Goal: Task Accomplishment & Management: Use online tool/utility

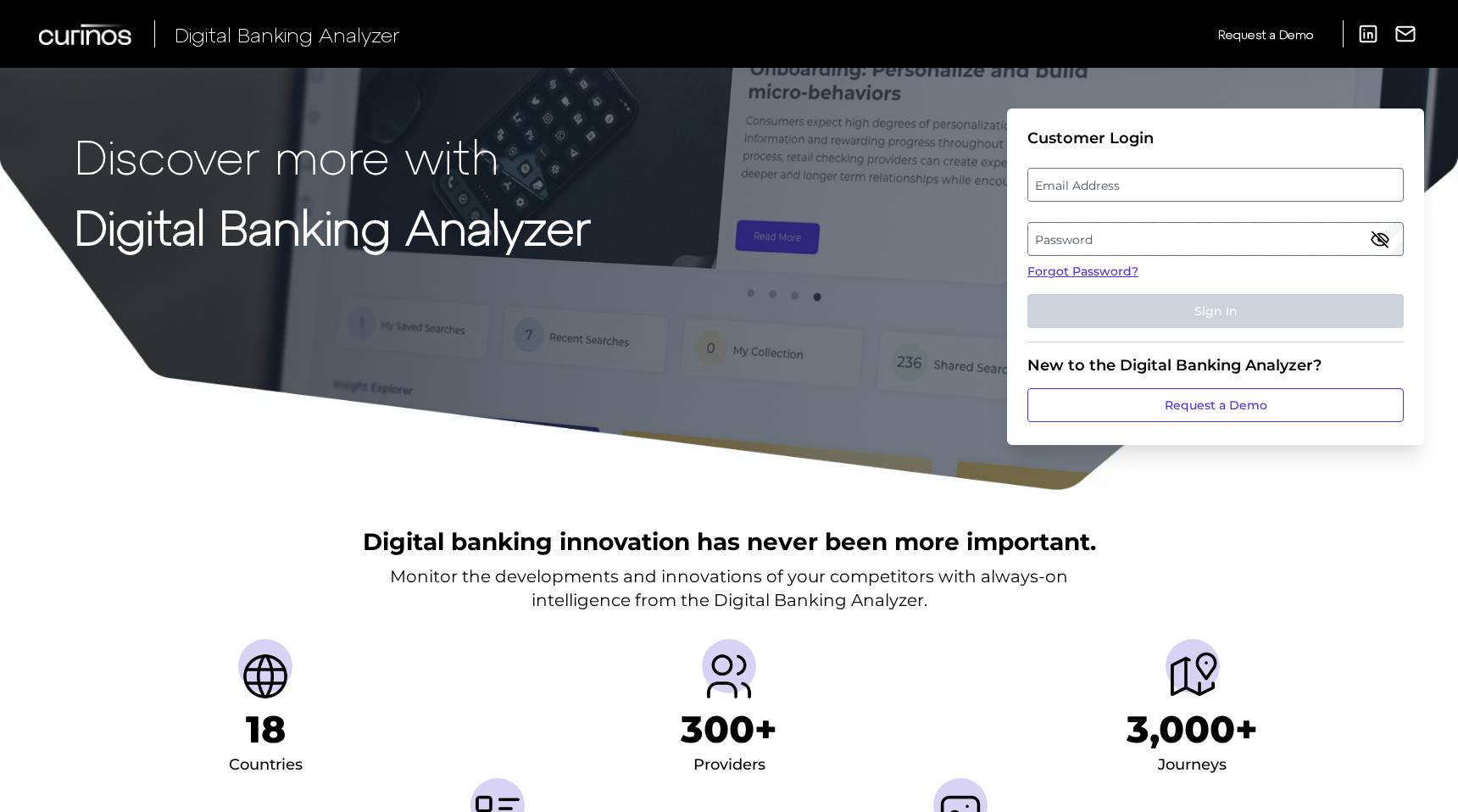
click at [1103, 186] on label "Email Address" at bounding box center [1215, 185] width 374 height 30
click at [1103, 186] on input "email" at bounding box center [1215, 185] width 376 height 34
click at [1082, 187] on input "Email Address" at bounding box center [1215, 185] width 376 height 34
click at [1079, 186] on input "Email Address" at bounding box center [1215, 185] width 376 height 34
type input "[PERSON_NAME][EMAIL_ADDRESS][PERSON_NAME][DOMAIN_NAME]"
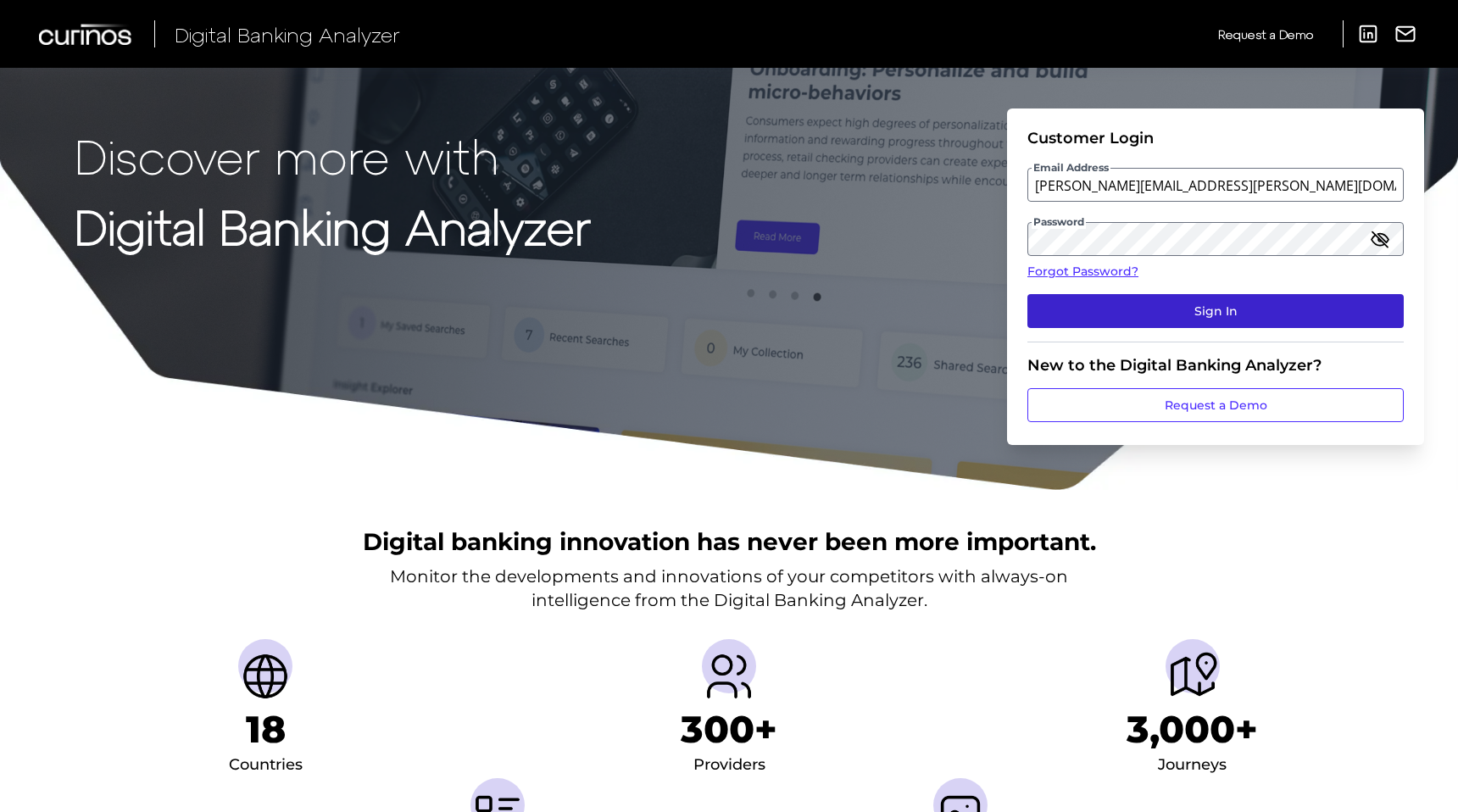
click at [1239, 314] on button "Sign In" at bounding box center [1215, 311] width 376 height 34
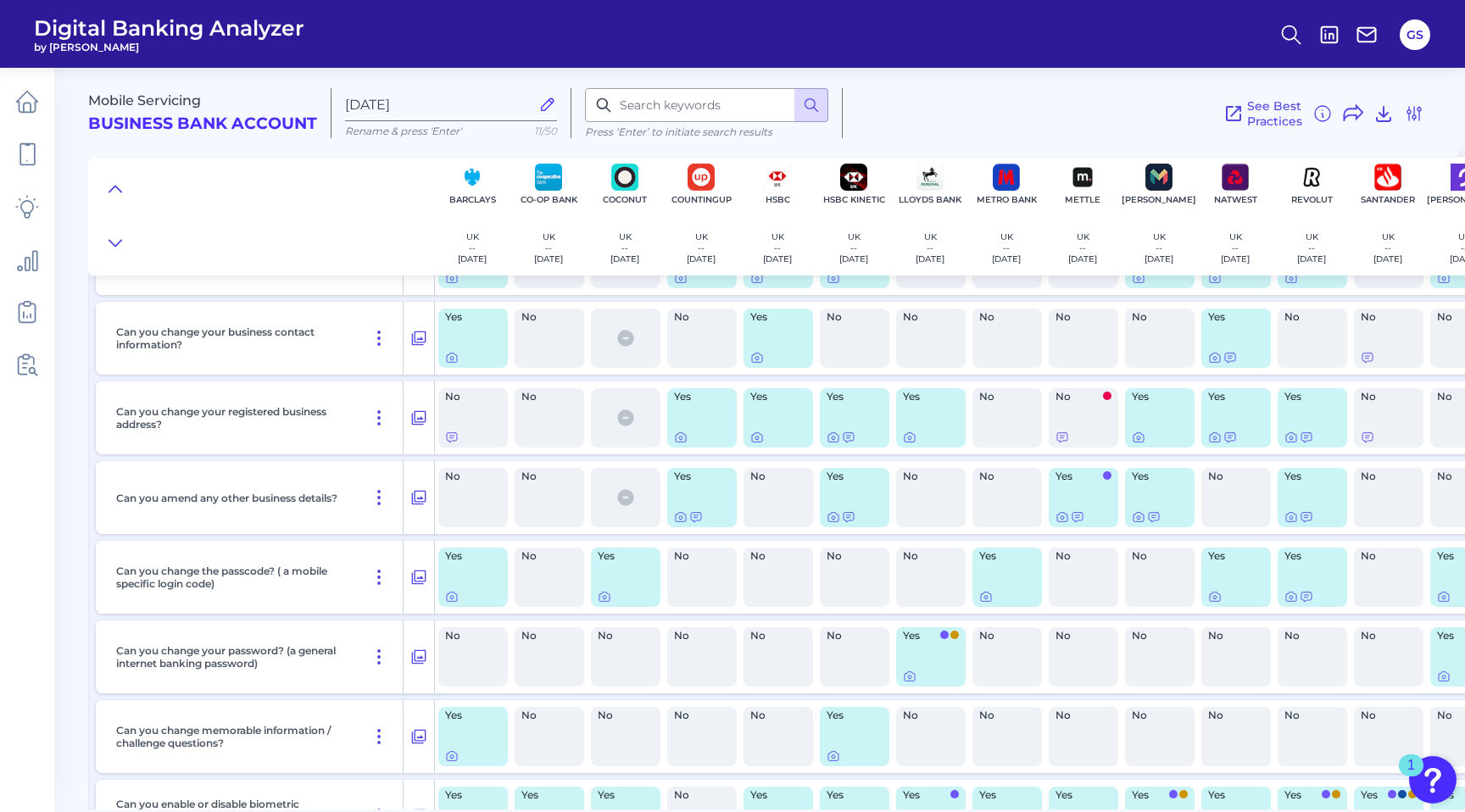
scroll to position [7517, 0]
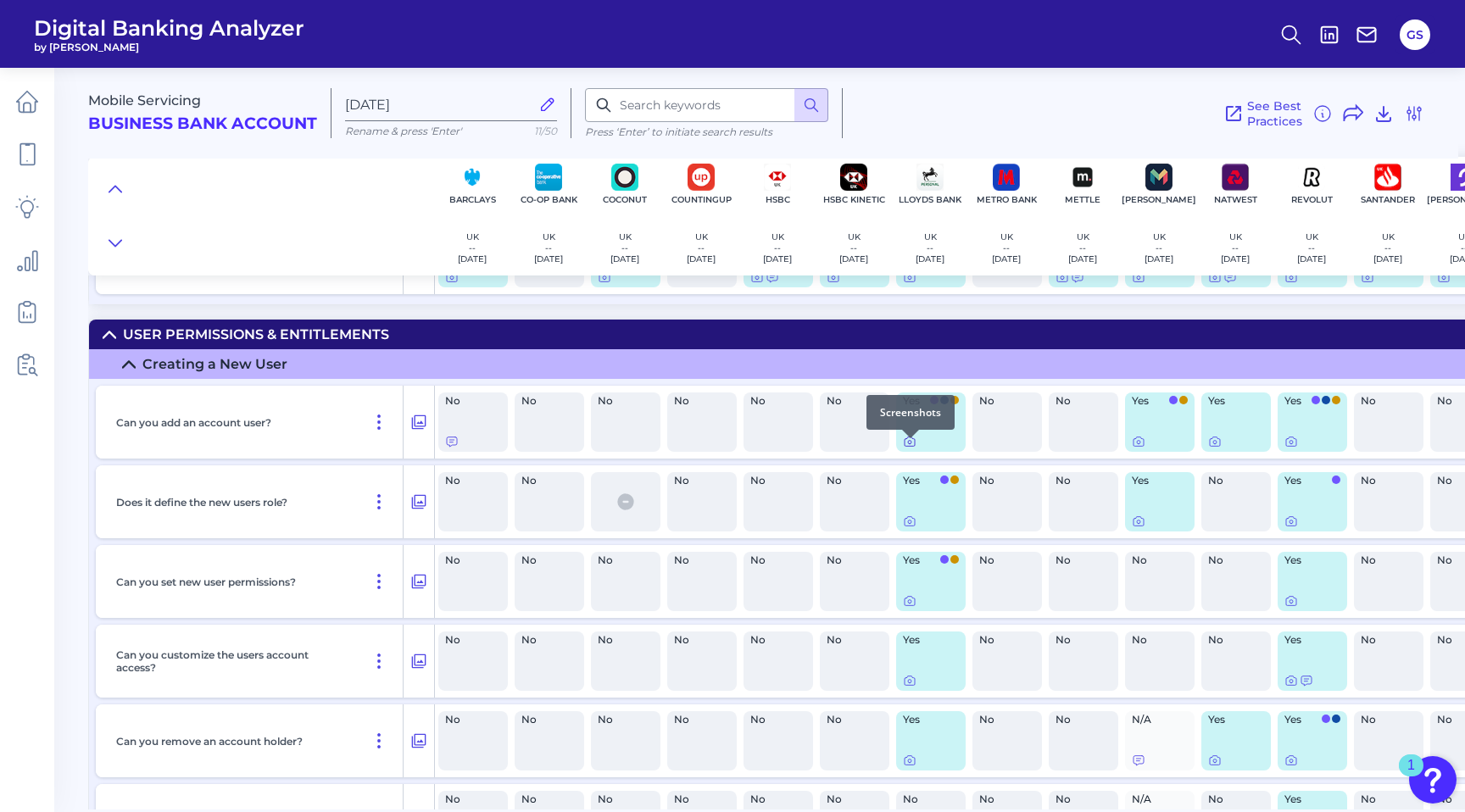
click at [911, 446] on icon at bounding box center [910, 442] width 14 height 14
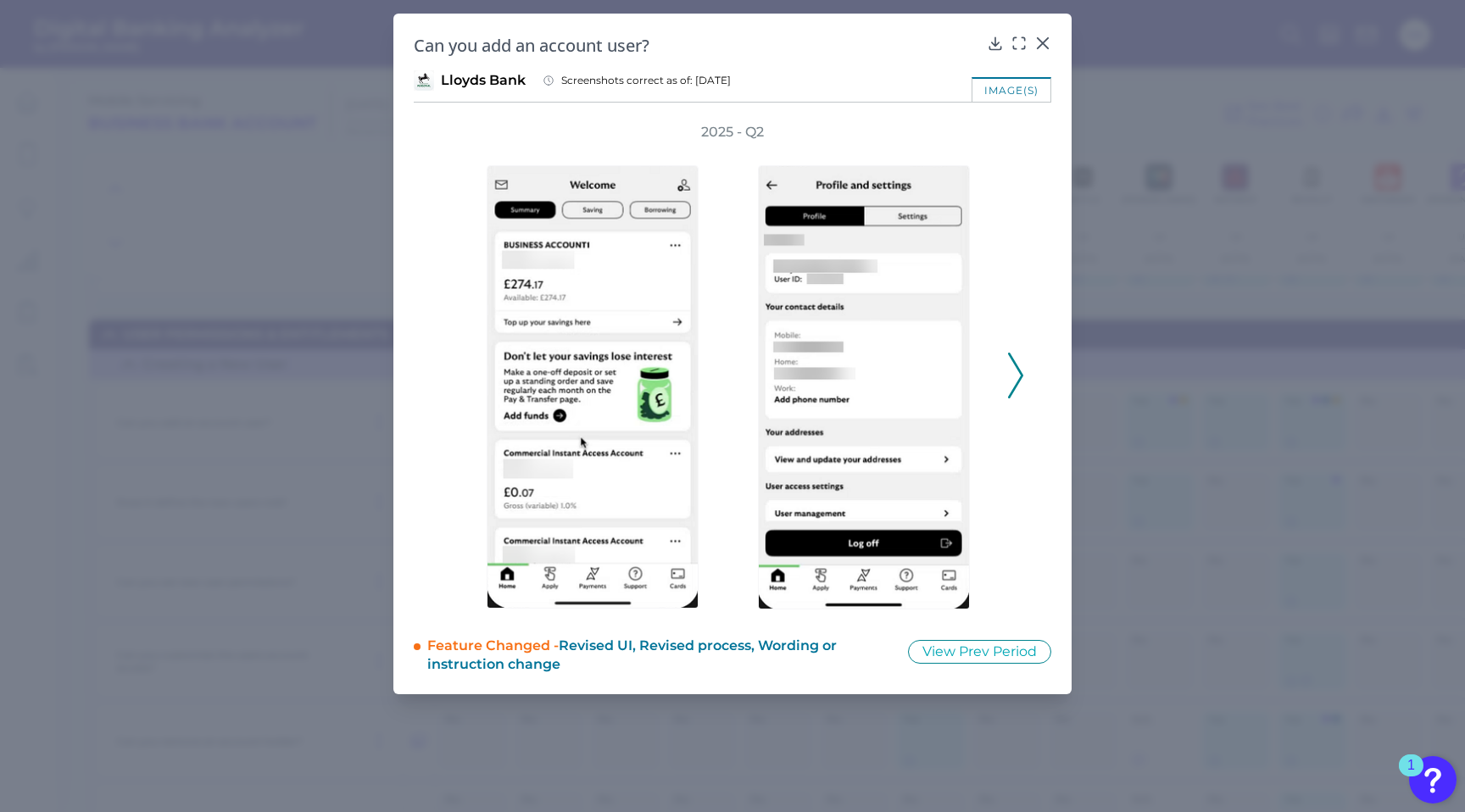
click at [1020, 389] on icon at bounding box center [1016, 375] width 16 height 46
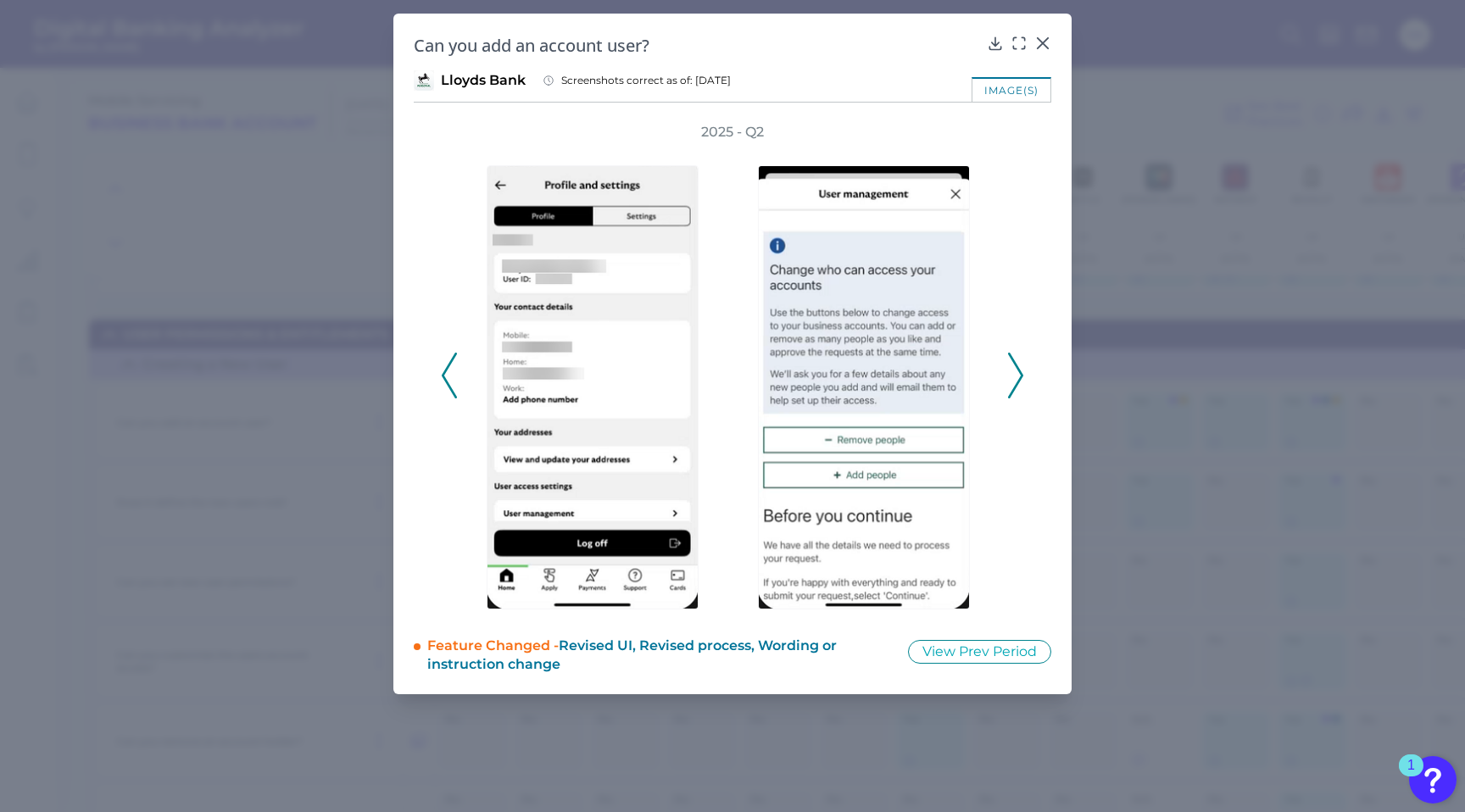
click at [1020, 389] on icon at bounding box center [1016, 375] width 16 height 46
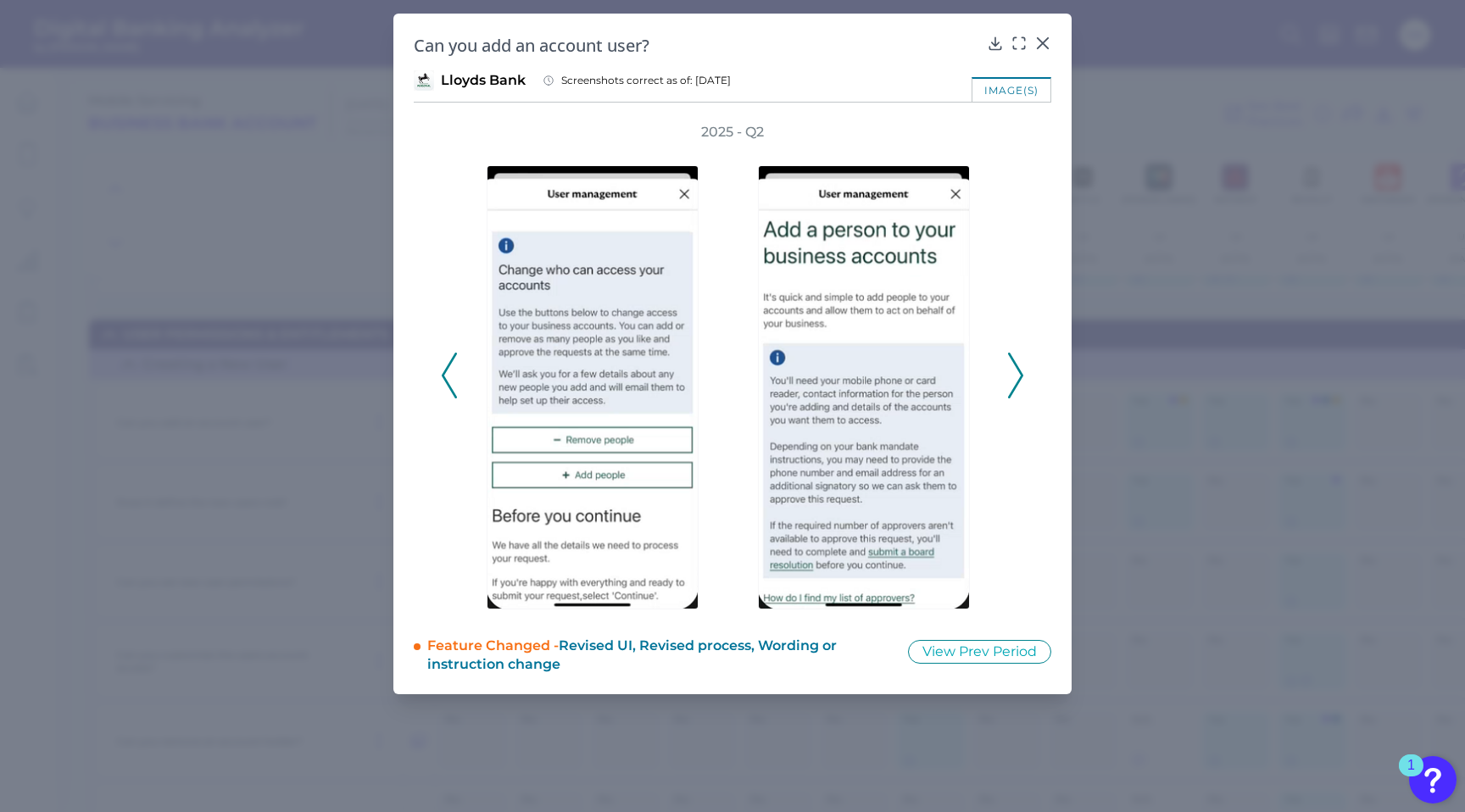
click at [1020, 389] on icon at bounding box center [1016, 375] width 16 height 46
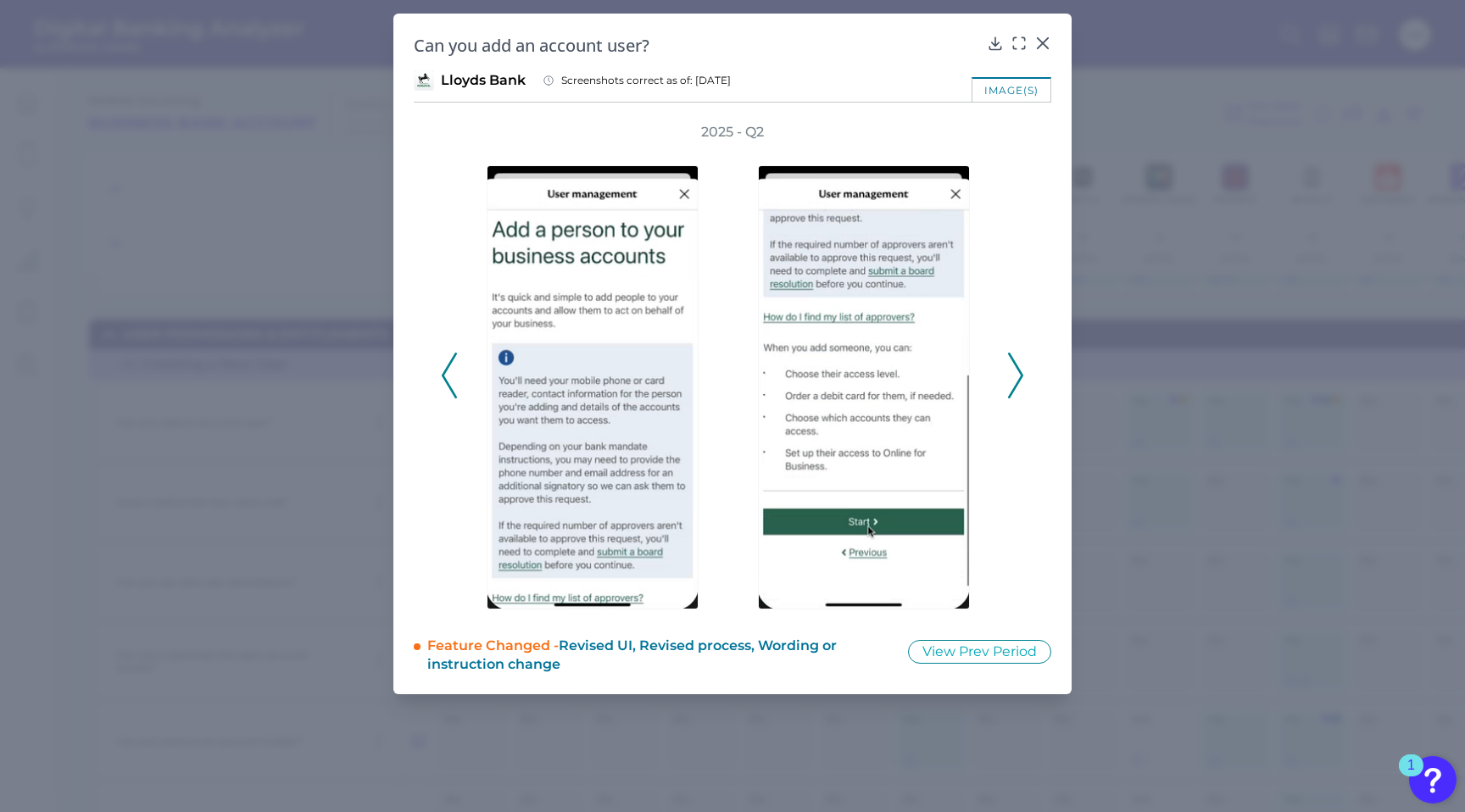
click at [1020, 389] on icon at bounding box center [1016, 375] width 16 height 46
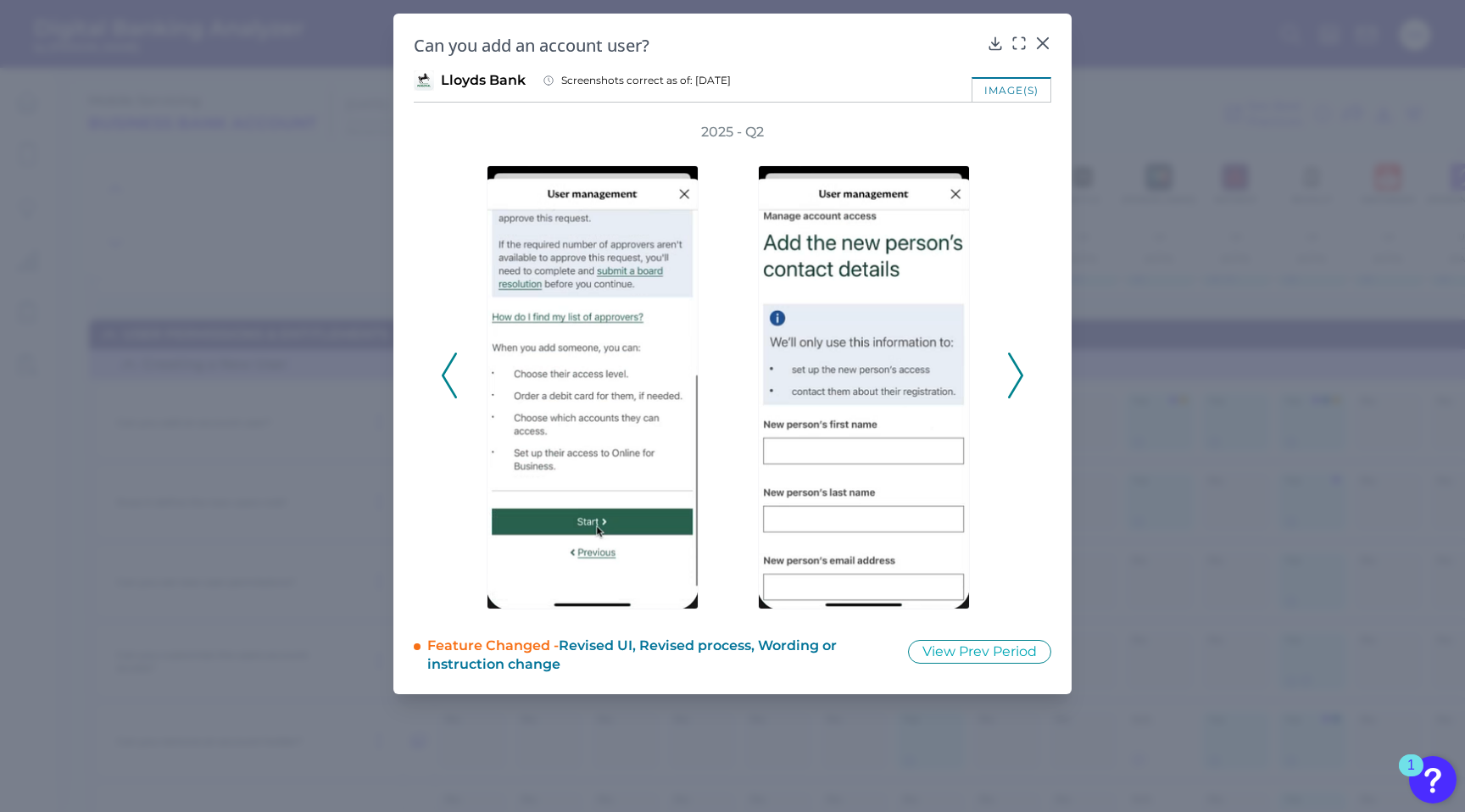
click at [1020, 389] on icon at bounding box center [1016, 375] width 16 height 46
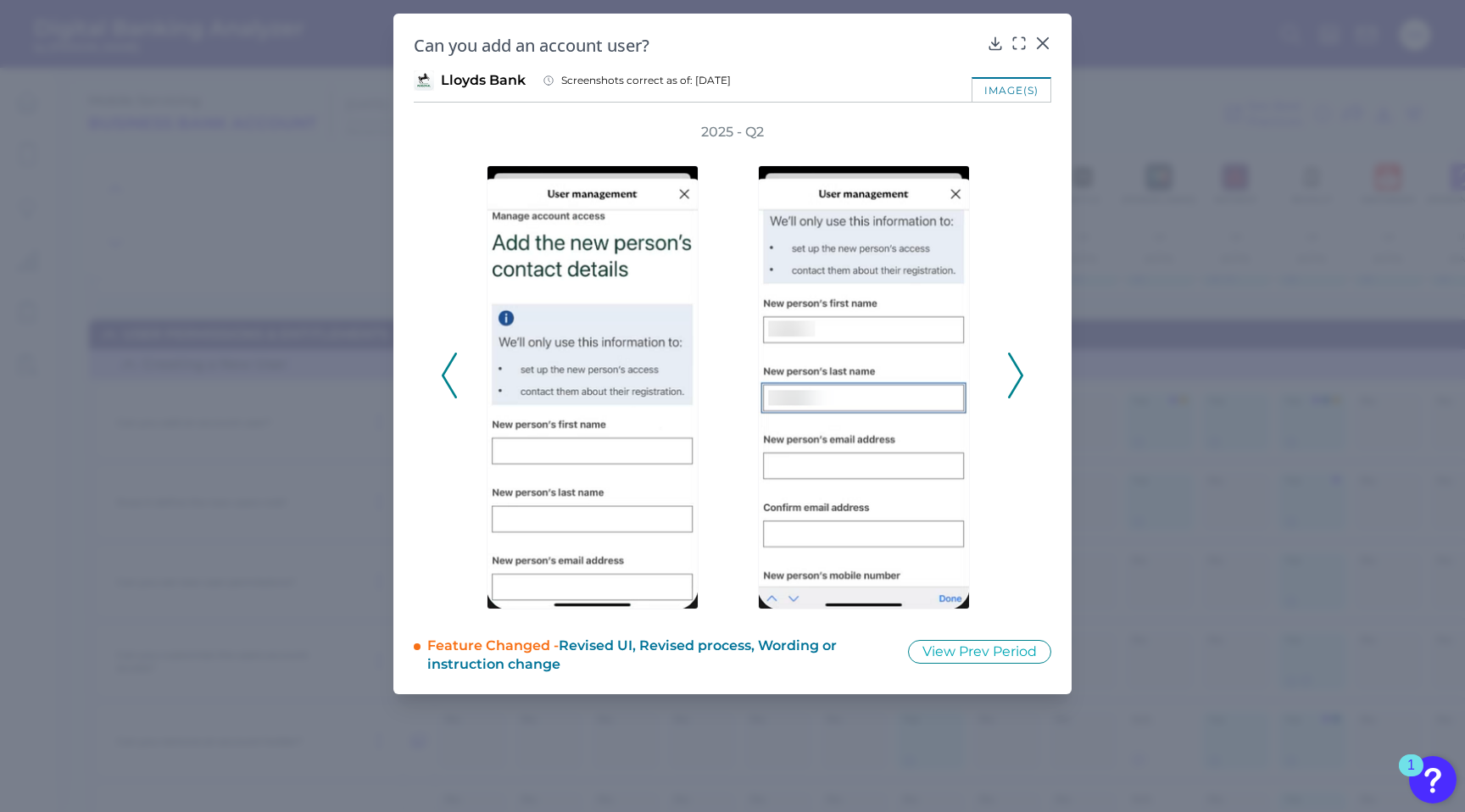
click at [1020, 389] on icon at bounding box center [1016, 375] width 16 height 46
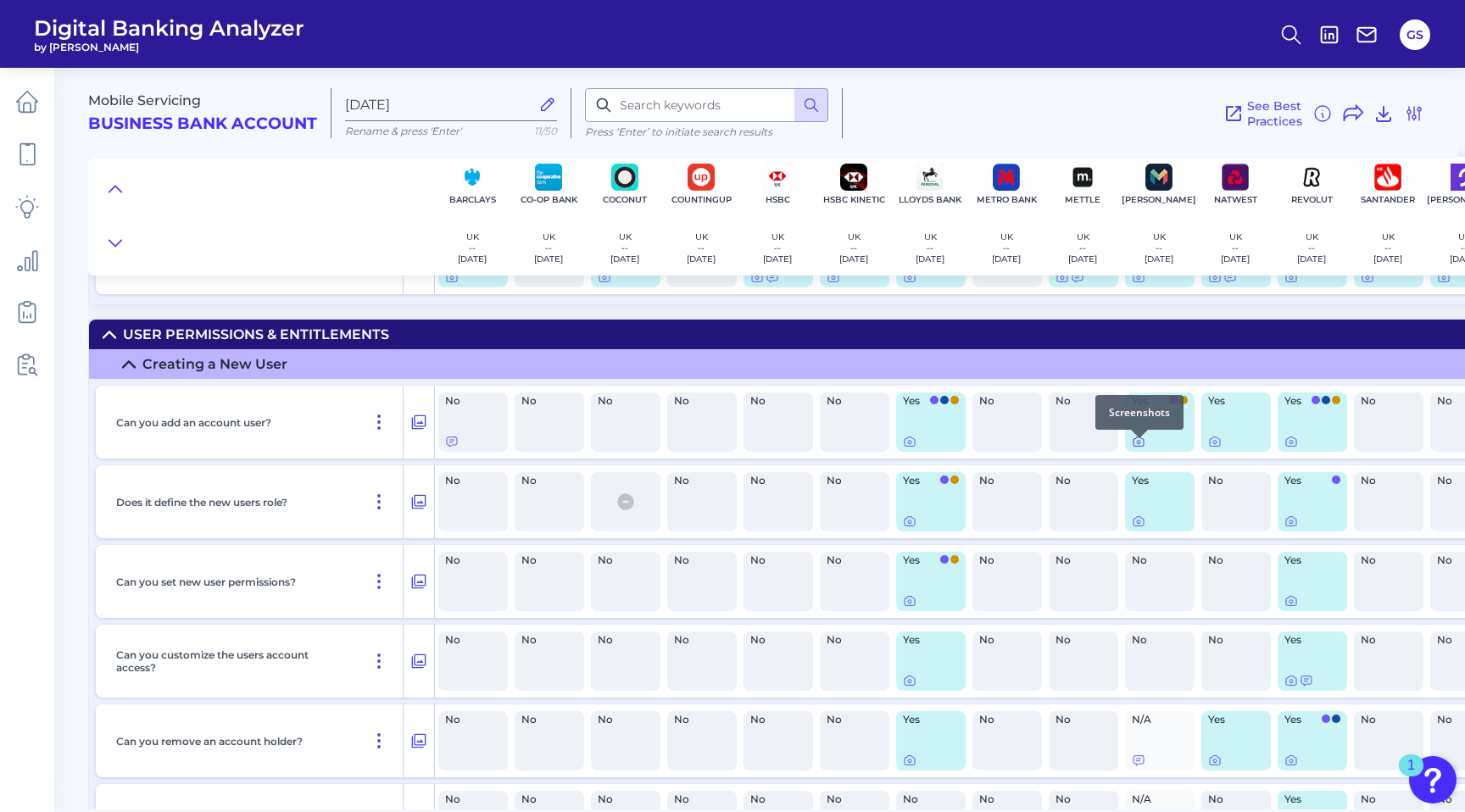
click at [1140, 449] on icon at bounding box center [1139, 442] width 14 height 14
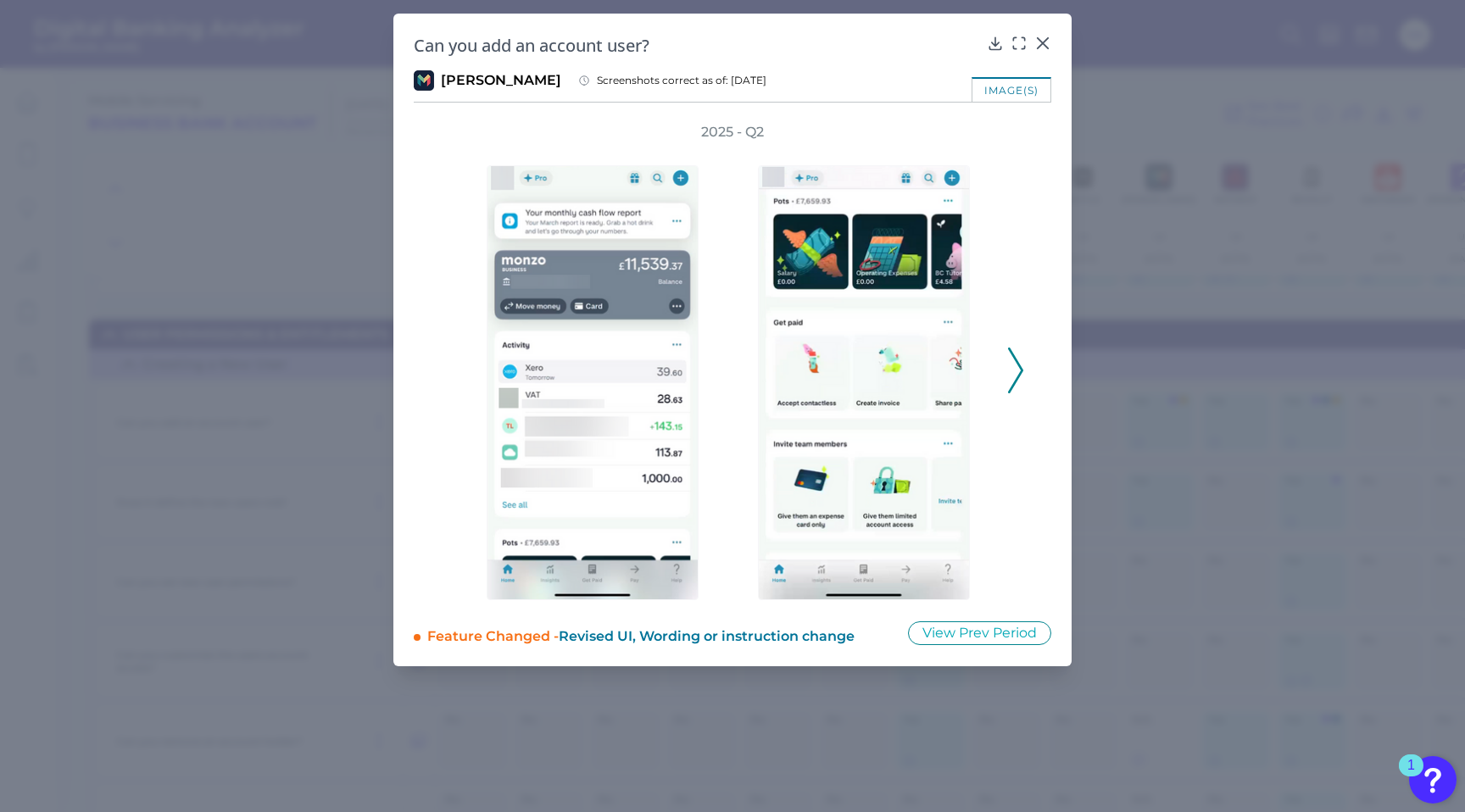
click at [1022, 386] on icon at bounding box center [1016, 370] width 16 height 46
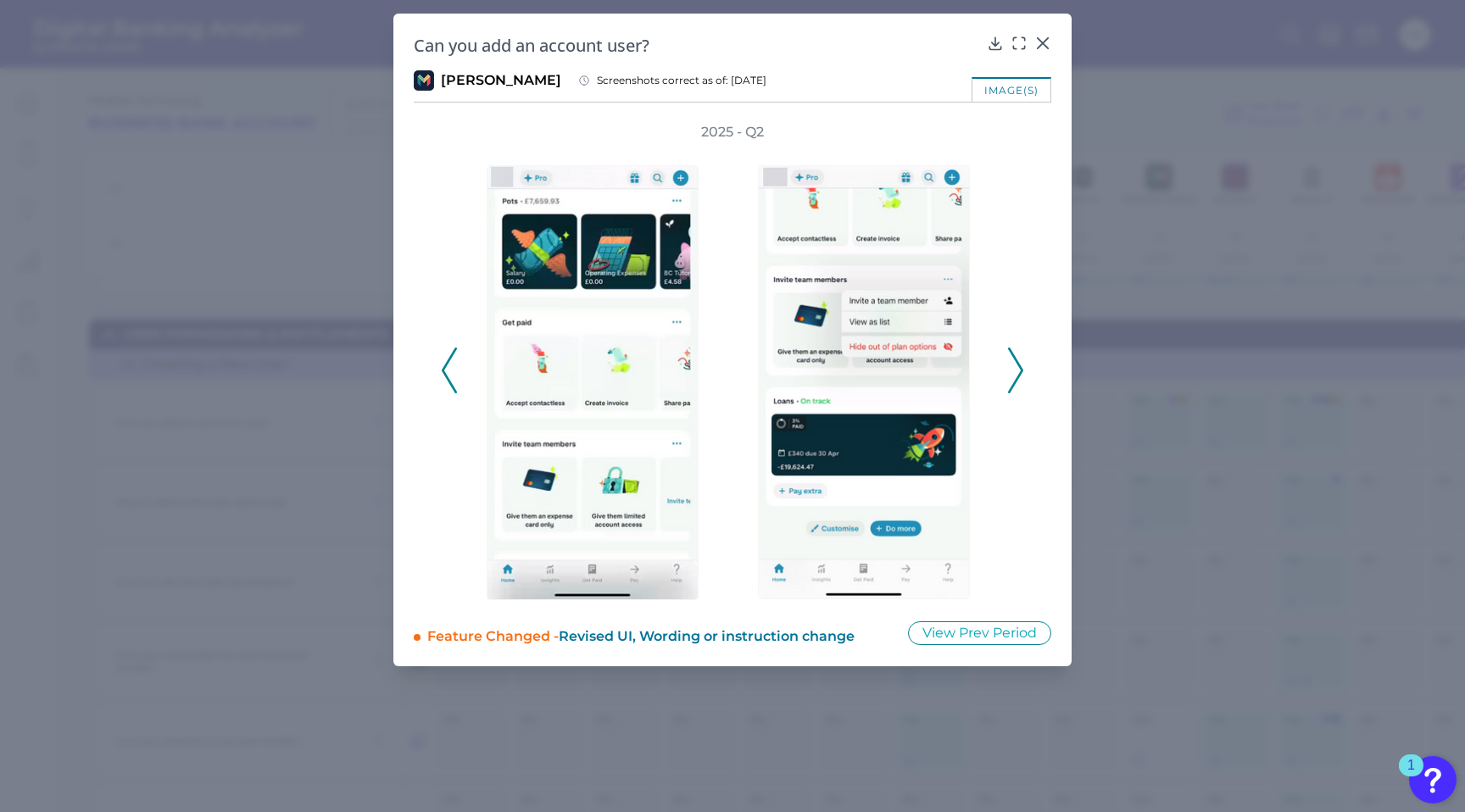
click at [1022, 386] on icon at bounding box center [1016, 370] width 16 height 46
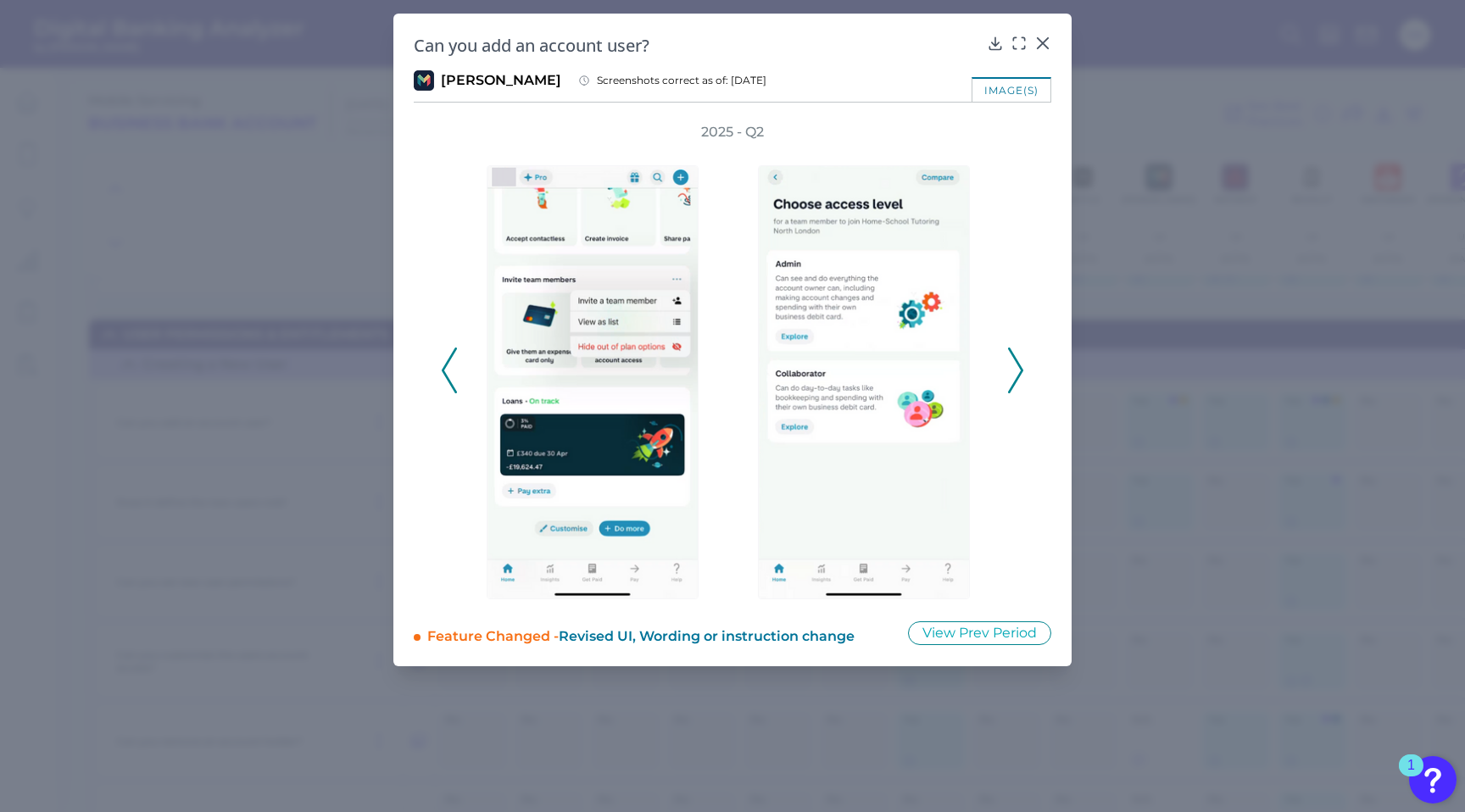
click at [1022, 386] on icon at bounding box center [1016, 370] width 16 height 46
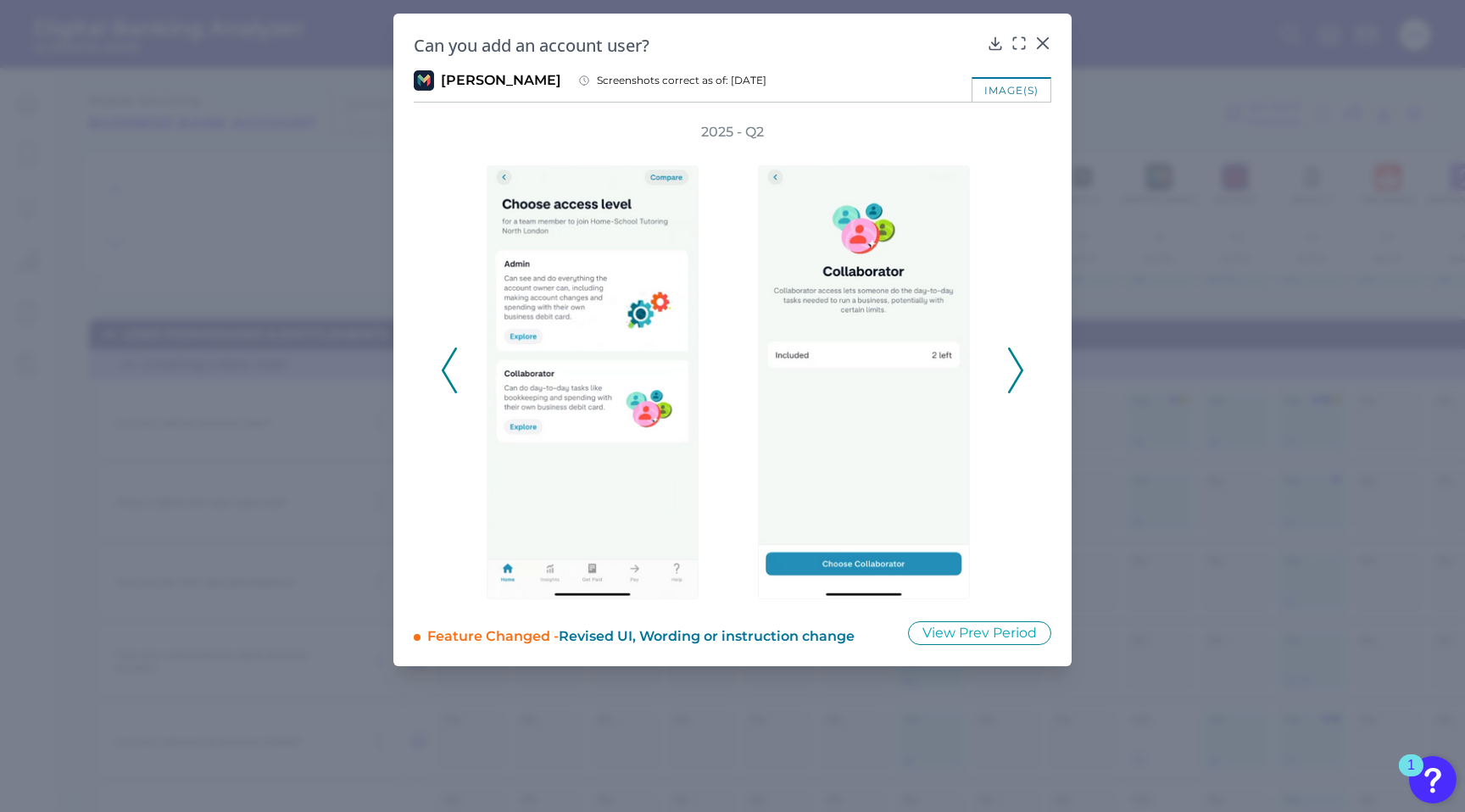
click at [1022, 386] on icon at bounding box center [1016, 370] width 16 height 46
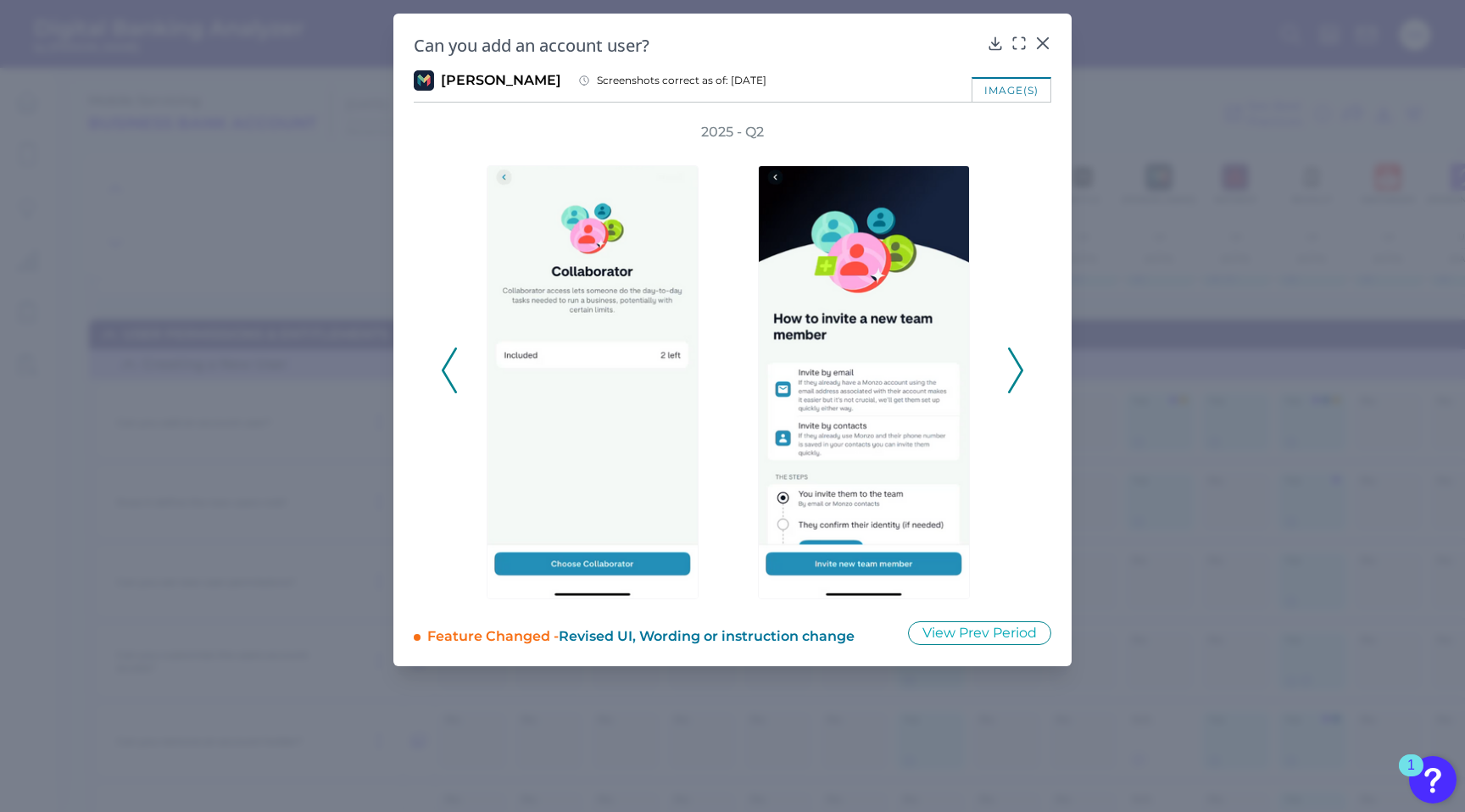
click at [1022, 386] on icon at bounding box center [1016, 370] width 16 height 46
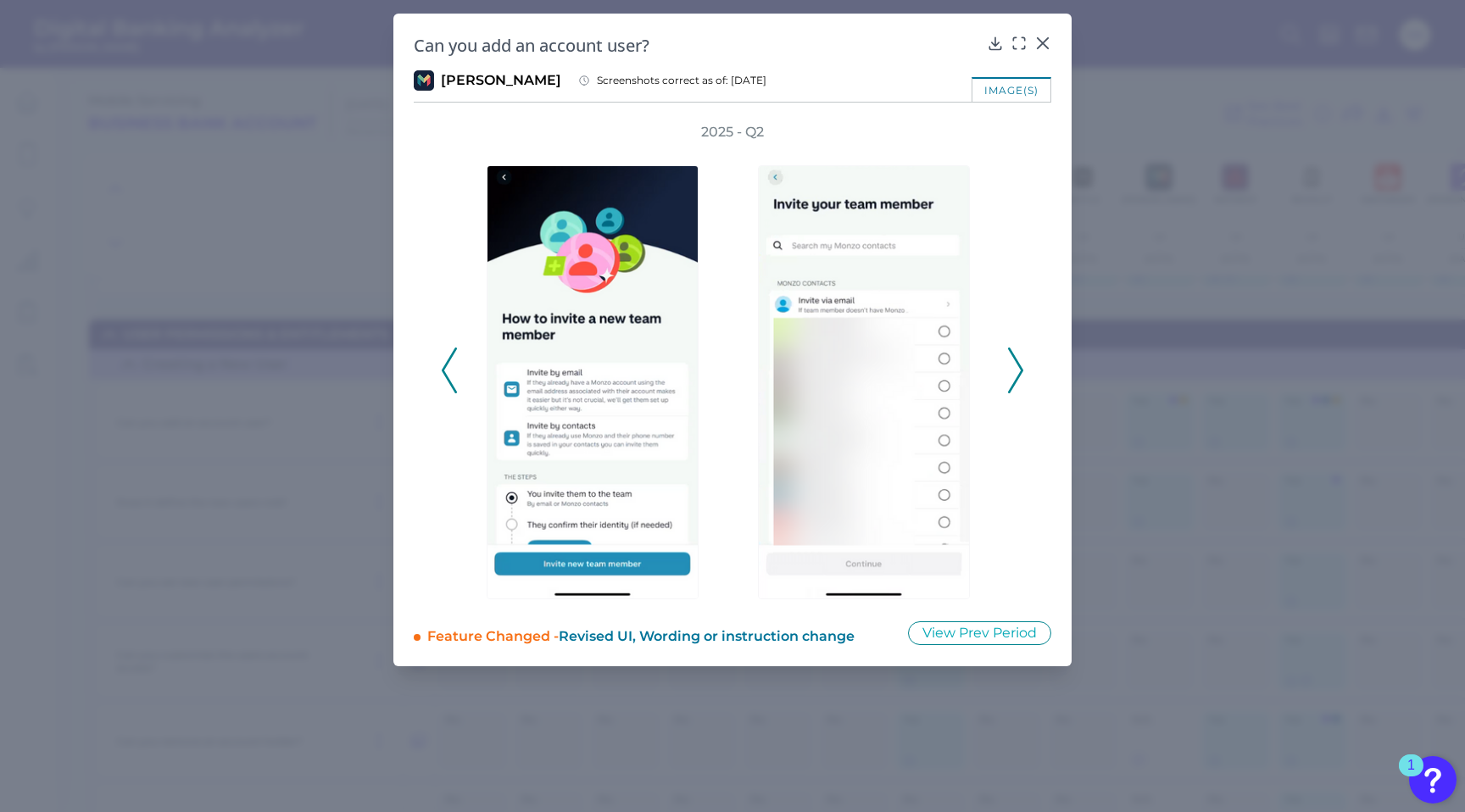
click at [1019, 375] on polyline at bounding box center [1015, 371] width 13 height 43
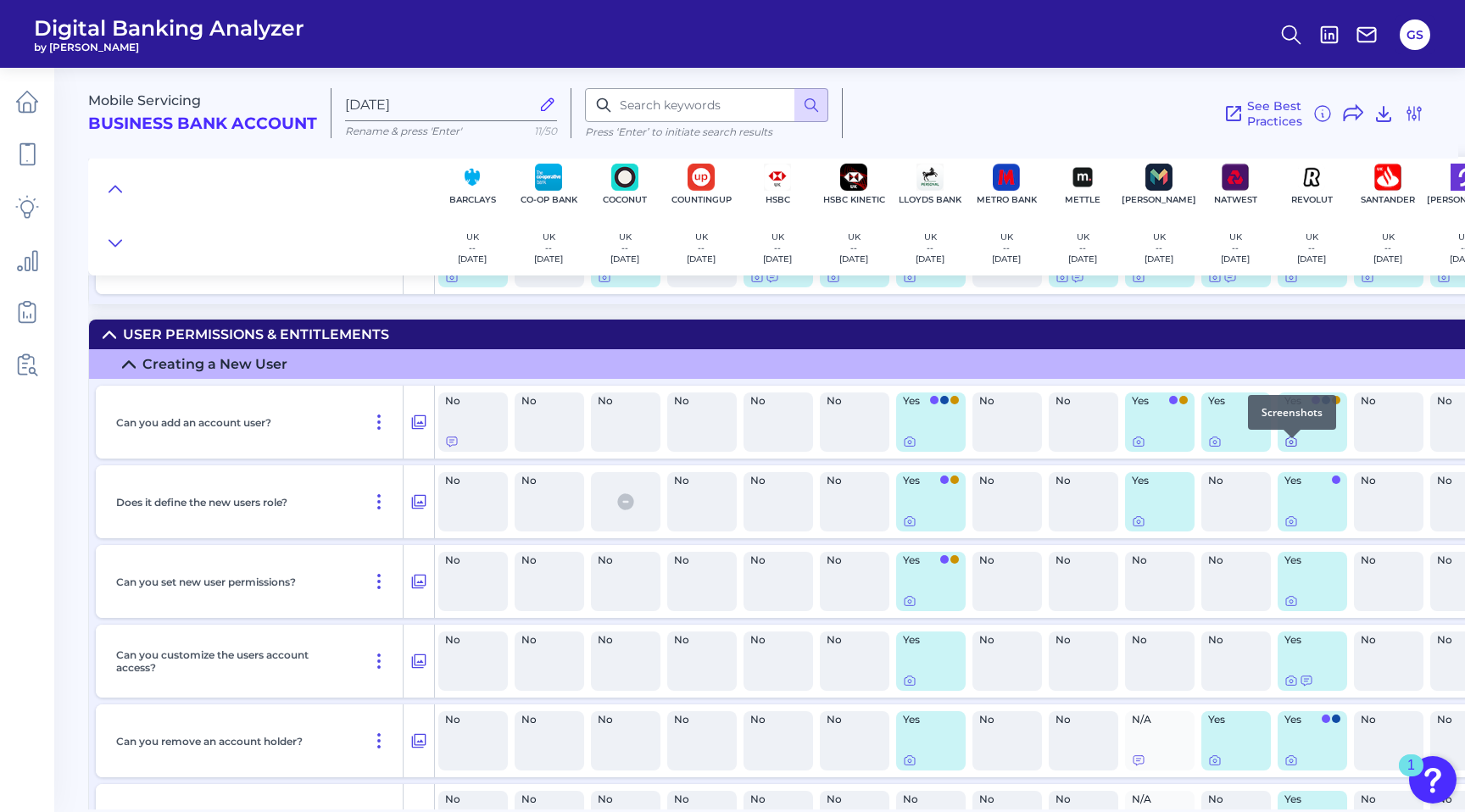
click at [1293, 446] on icon at bounding box center [1291, 442] width 14 height 14
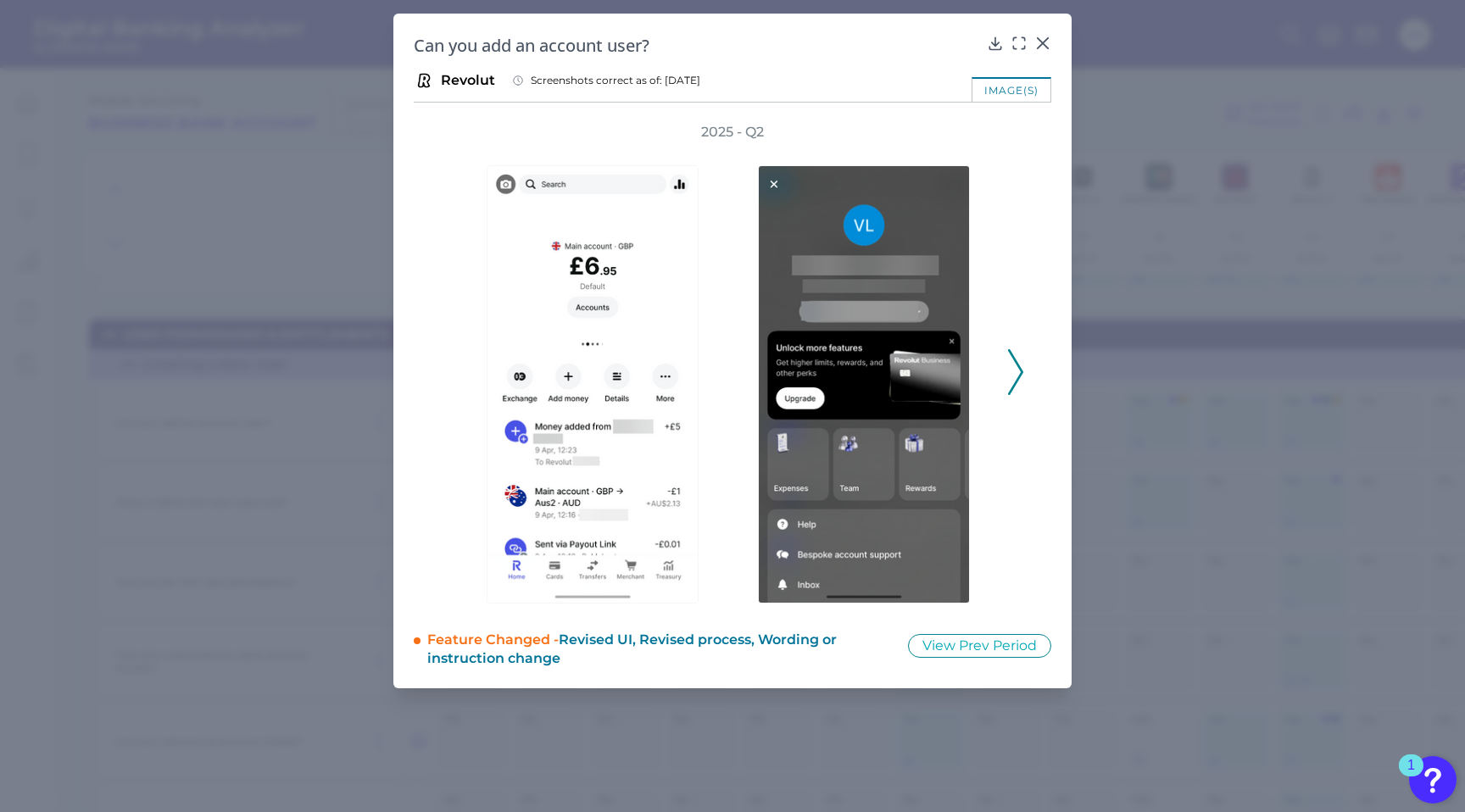
click at [1007, 381] on button at bounding box center [1015, 372] width 17 height 46
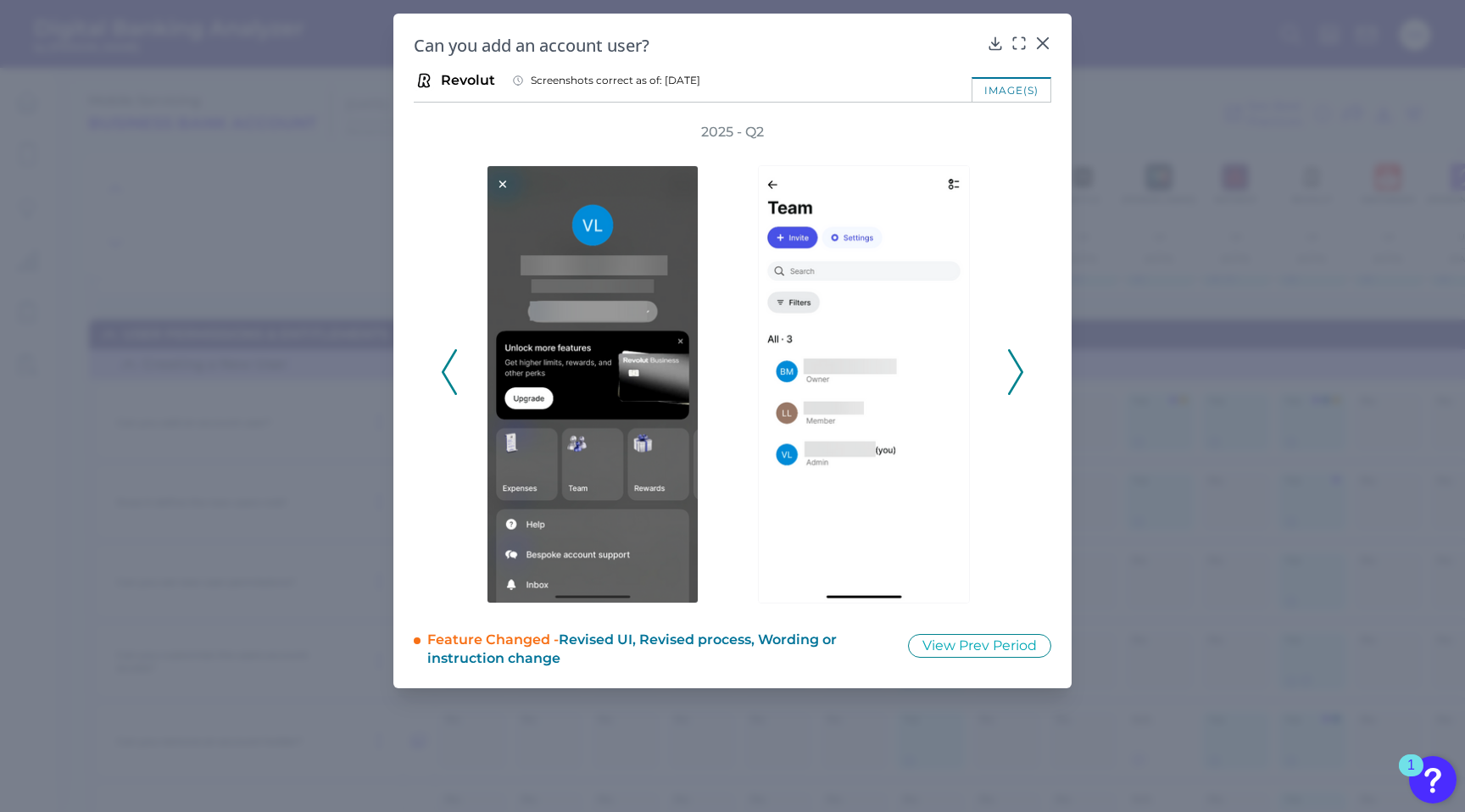
click at [1007, 381] on button at bounding box center [1015, 372] width 17 height 46
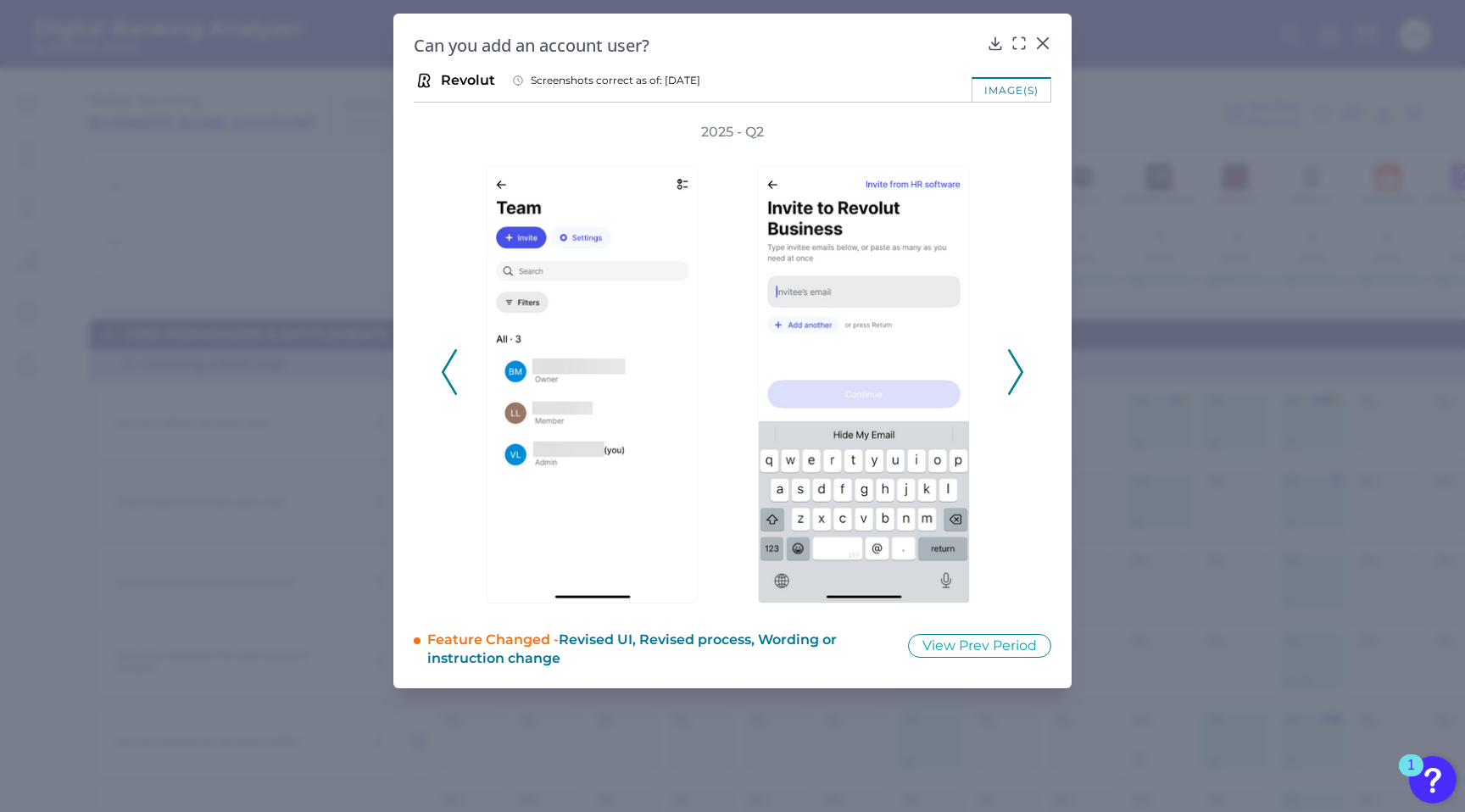
click at [1007, 381] on button at bounding box center [1015, 372] width 17 height 46
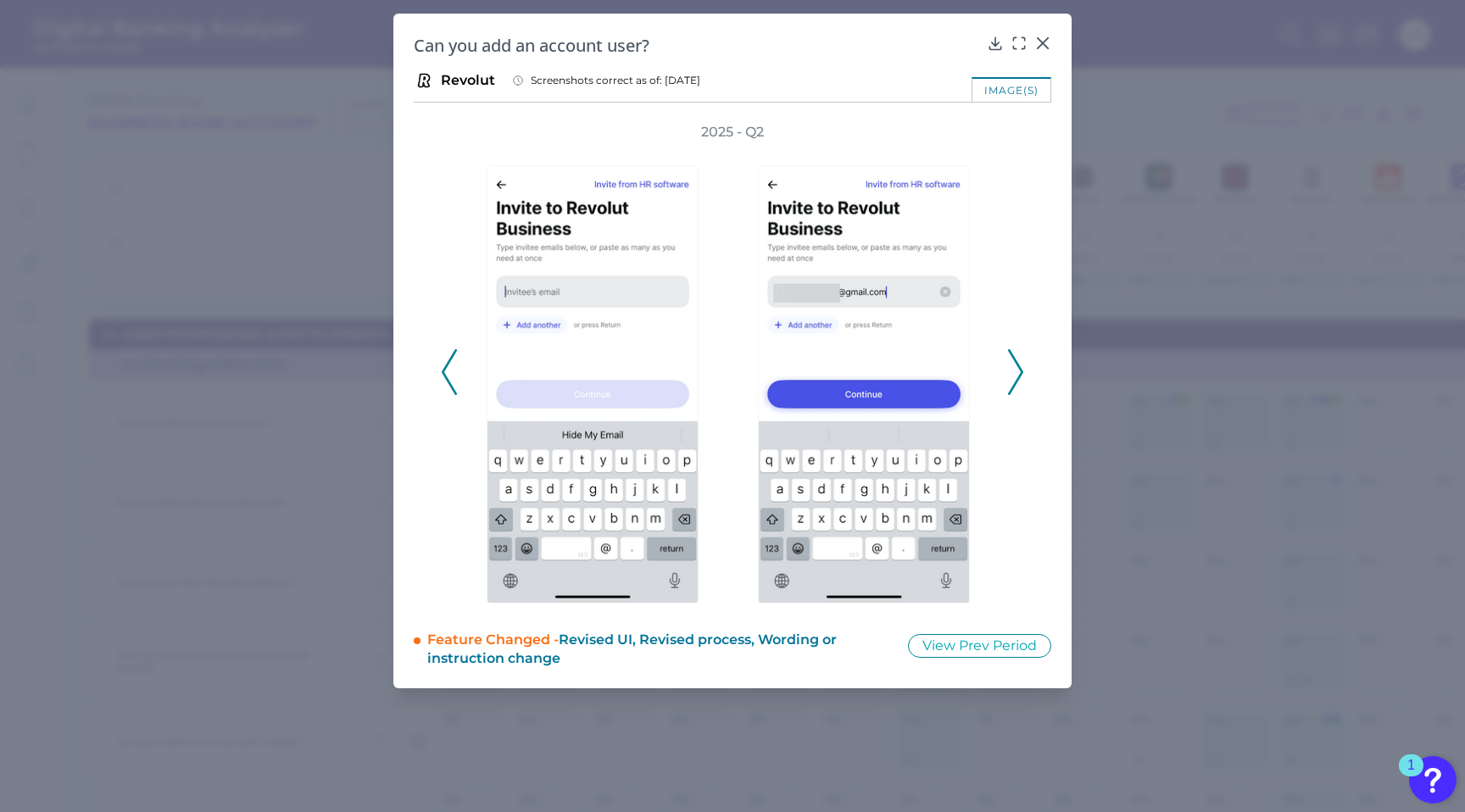
click at [1018, 368] on icon at bounding box center [1016, 372] width 16 height 46
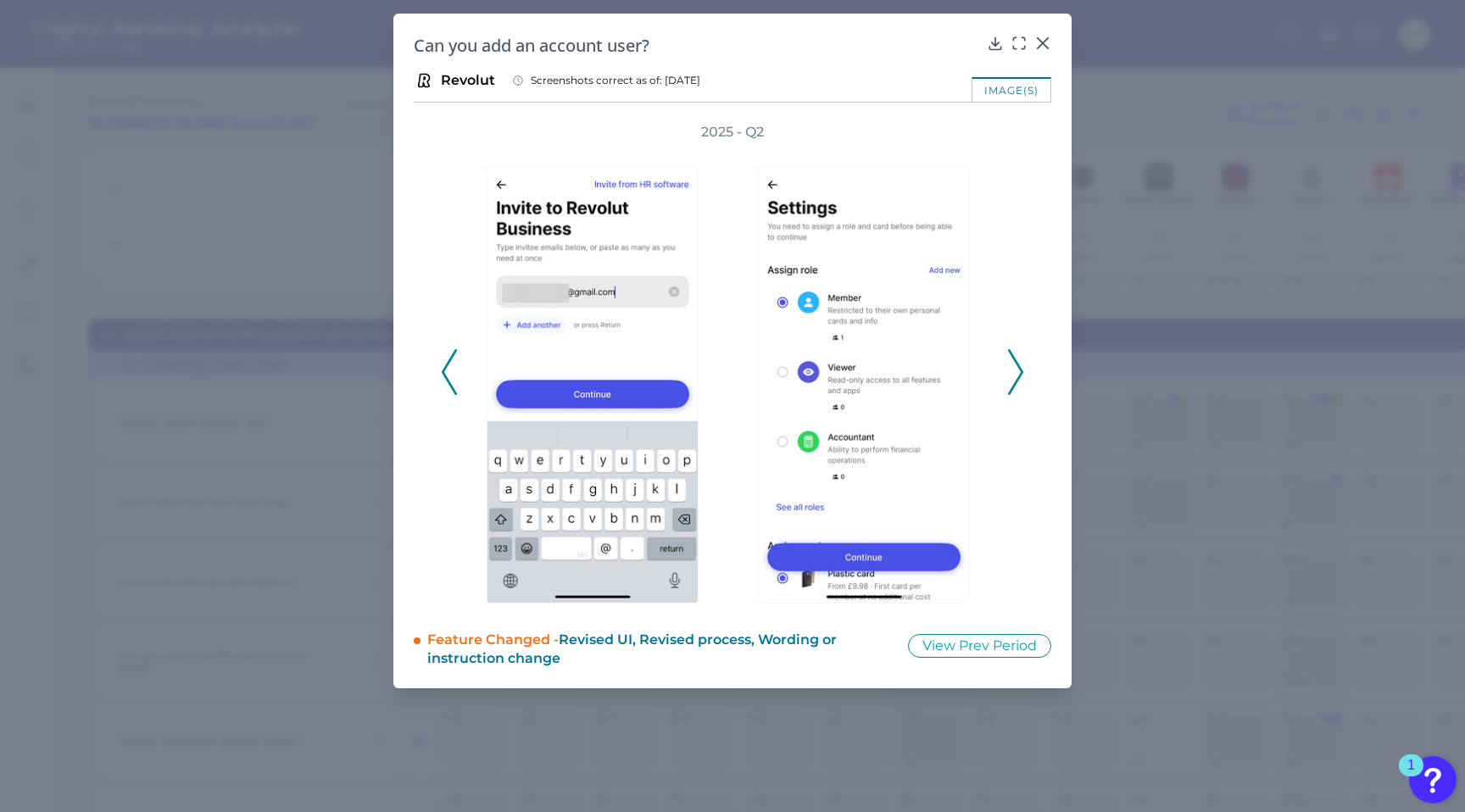
click at [1018, 365] on polyline at bounding box center [1015, 373] width 13 height 43
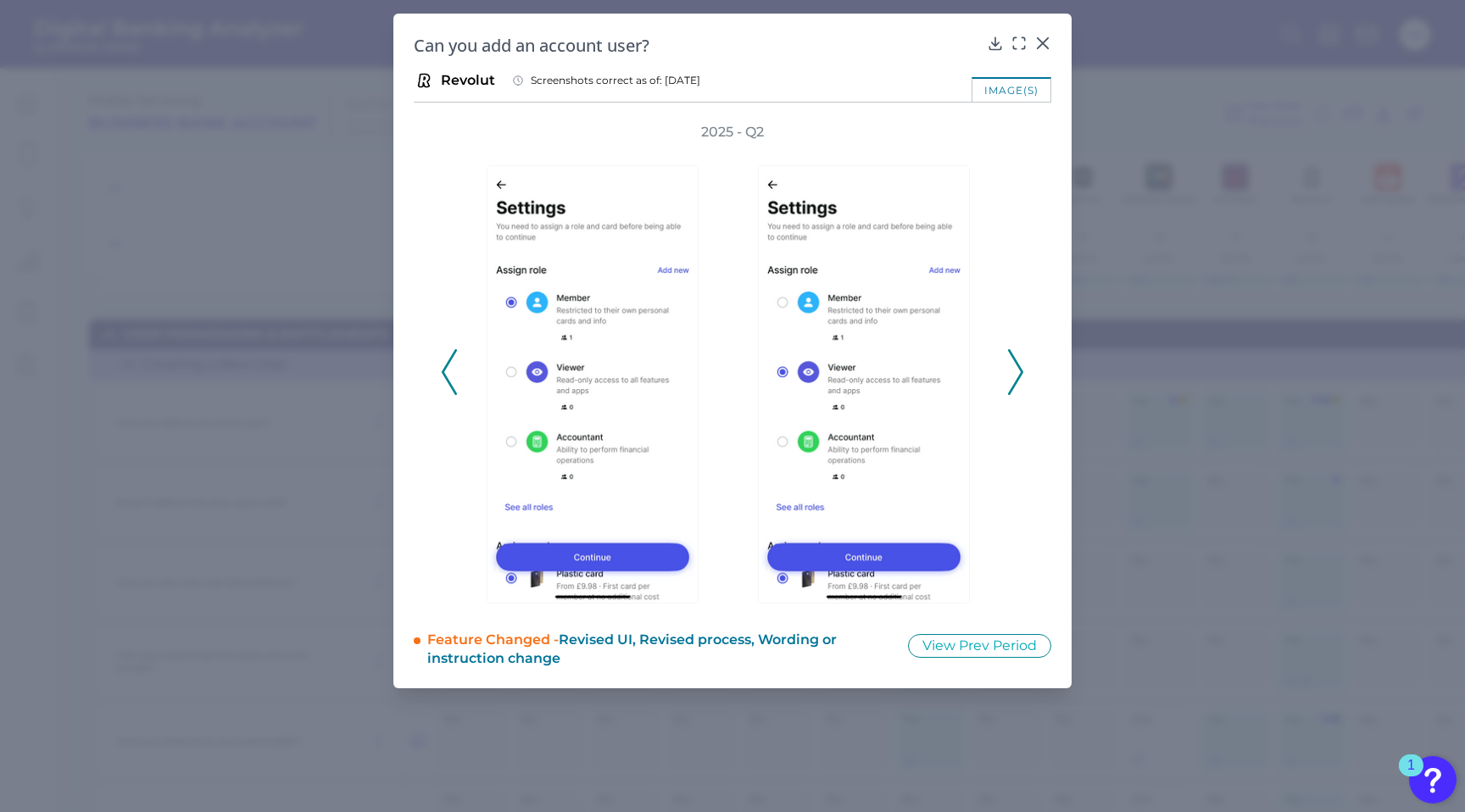
click at [1018, 365] on polyline at bounding box center [1015, 373] width 13 height 43
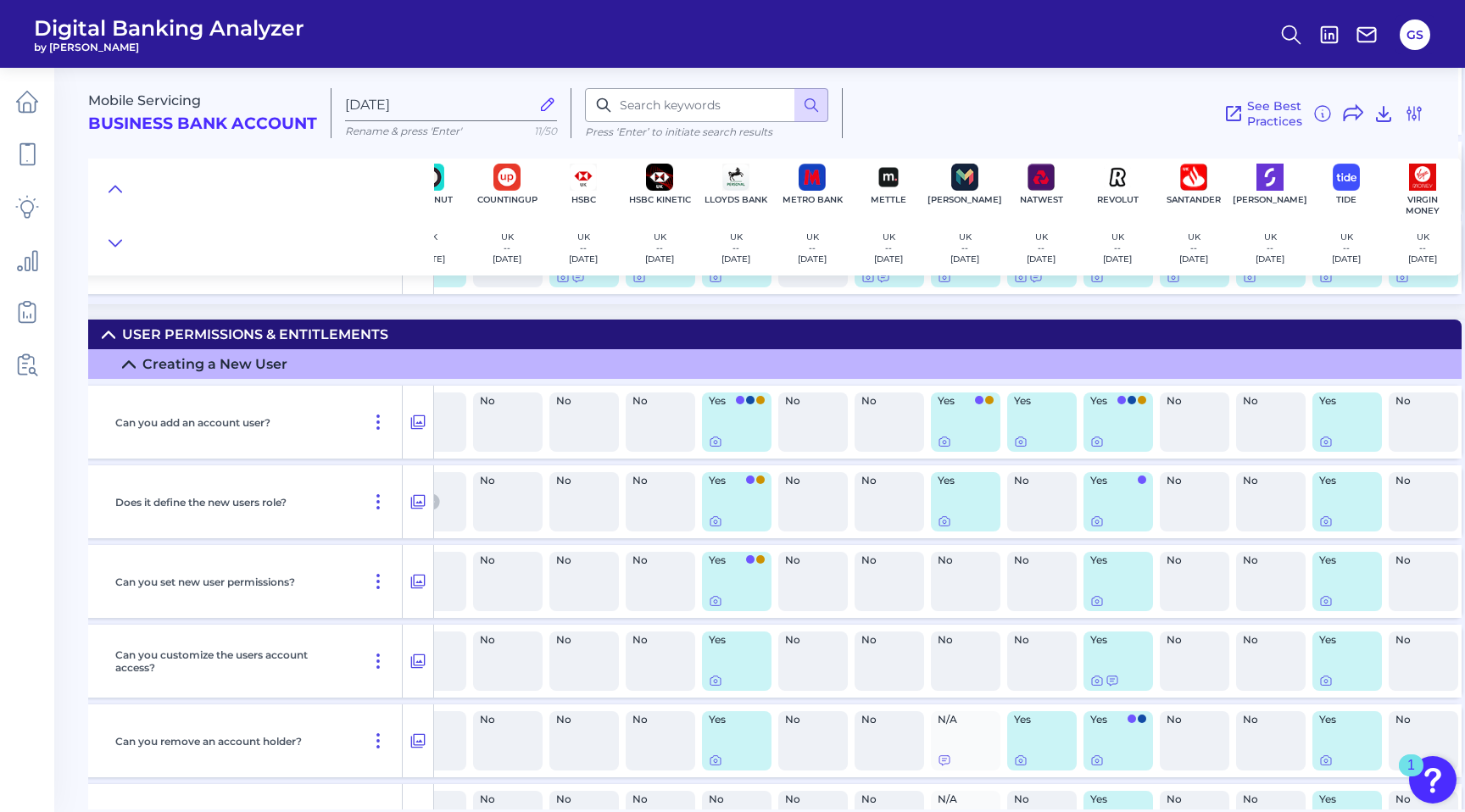
scroll to position [7517, 205]
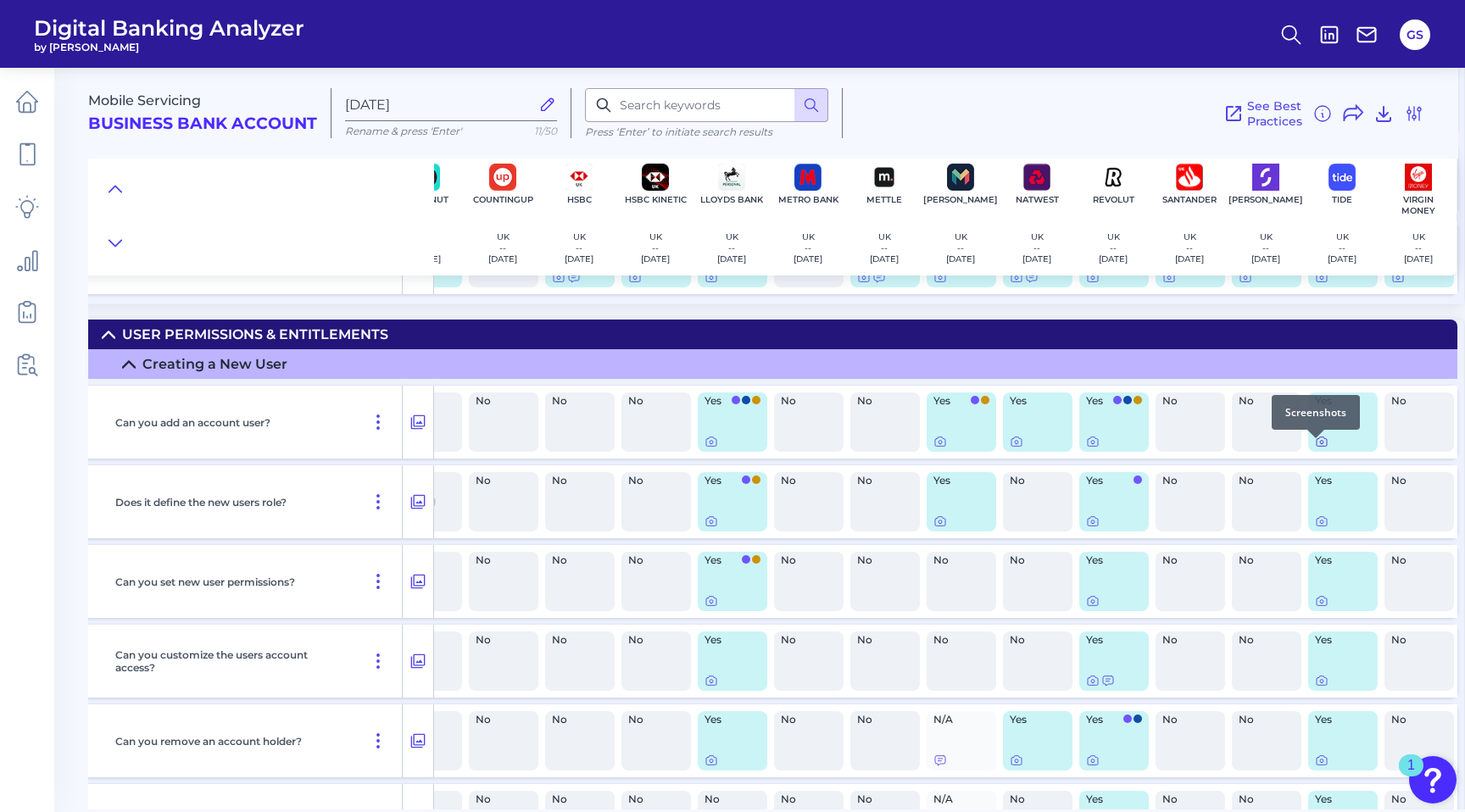
click at [1315, 446] on icon at bounding box center [1322, 442] width 14 height 14
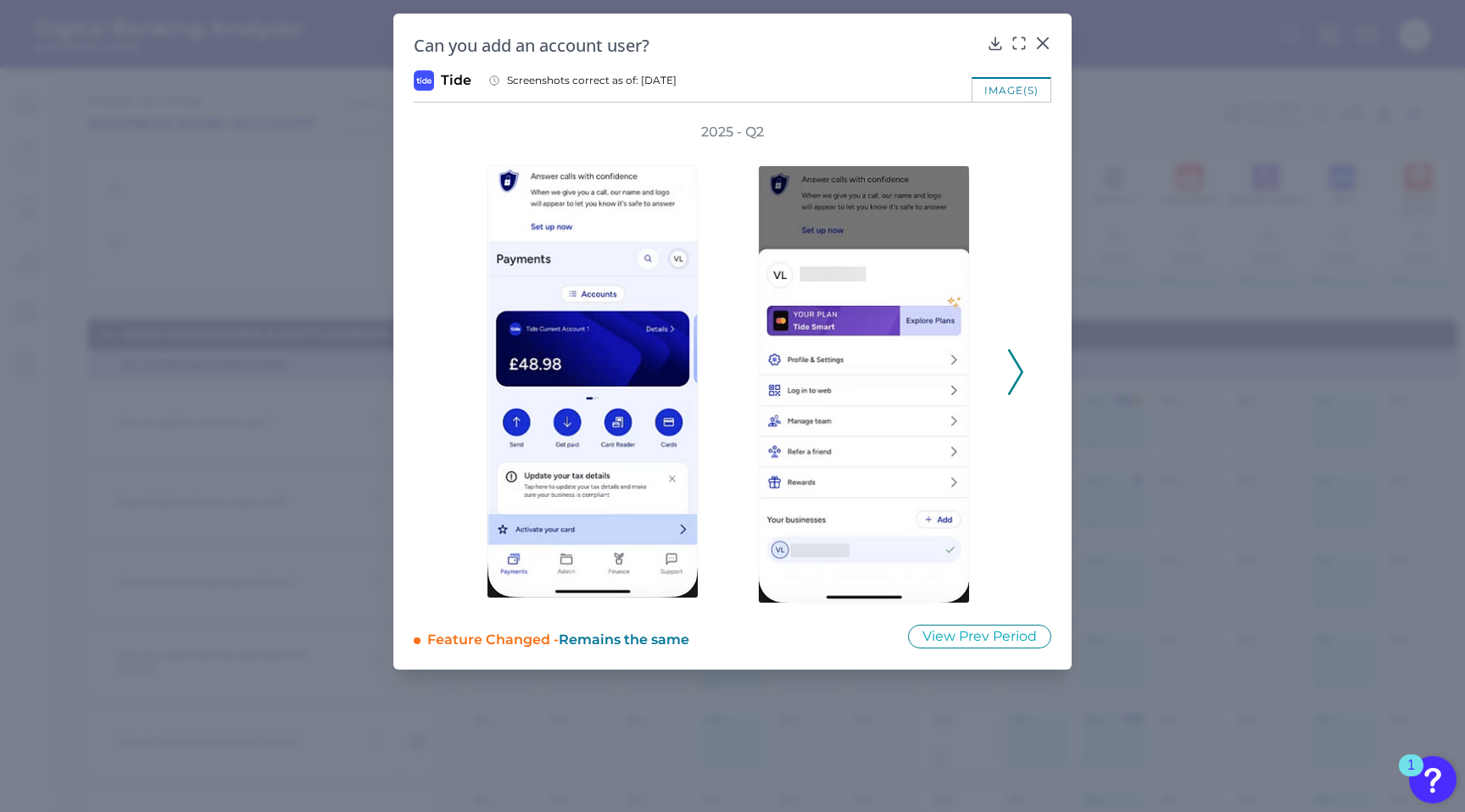
click at [1029, 383] on div "2025 - Q2" at bounding box center [732, 363] width 637 height 481
click at [1019, 381] on icon at bounding box center [1016, 372] width 16 height 46
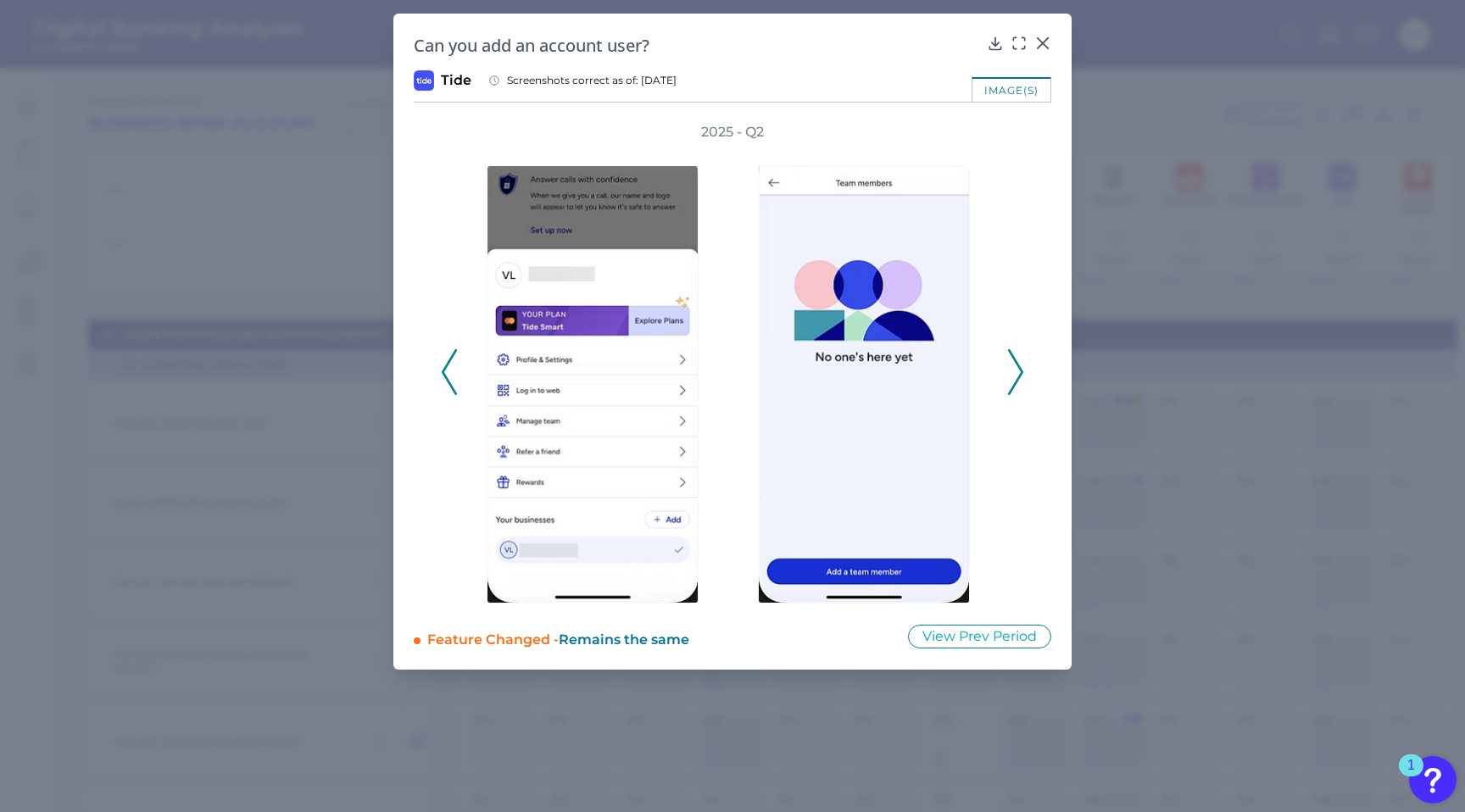
click at [1018, 381] on icon at bounding box center [1016, 372] width 16 height 46
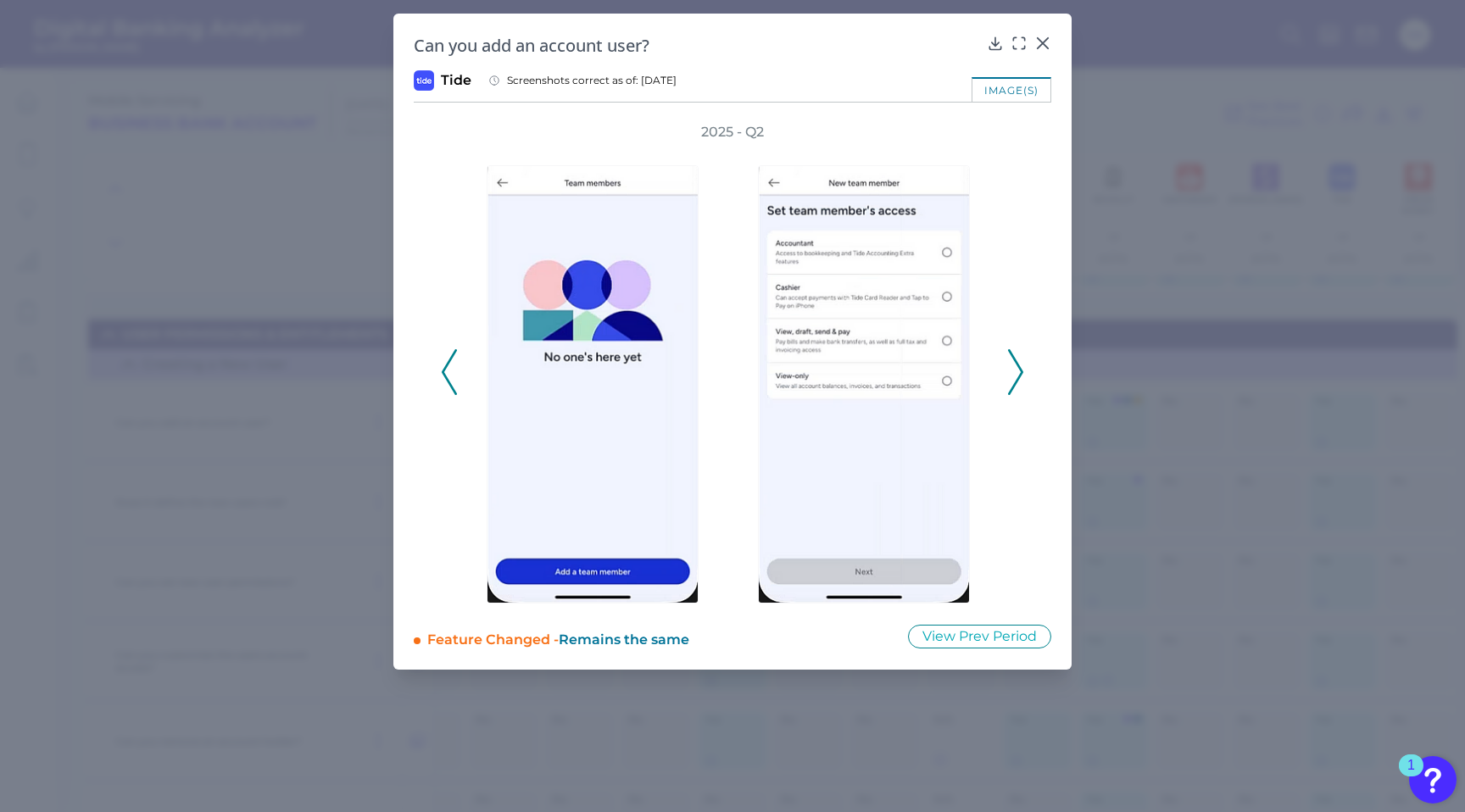
click at [1018, 381] on icon at bounding box center [1016, 372] width 16 height 46
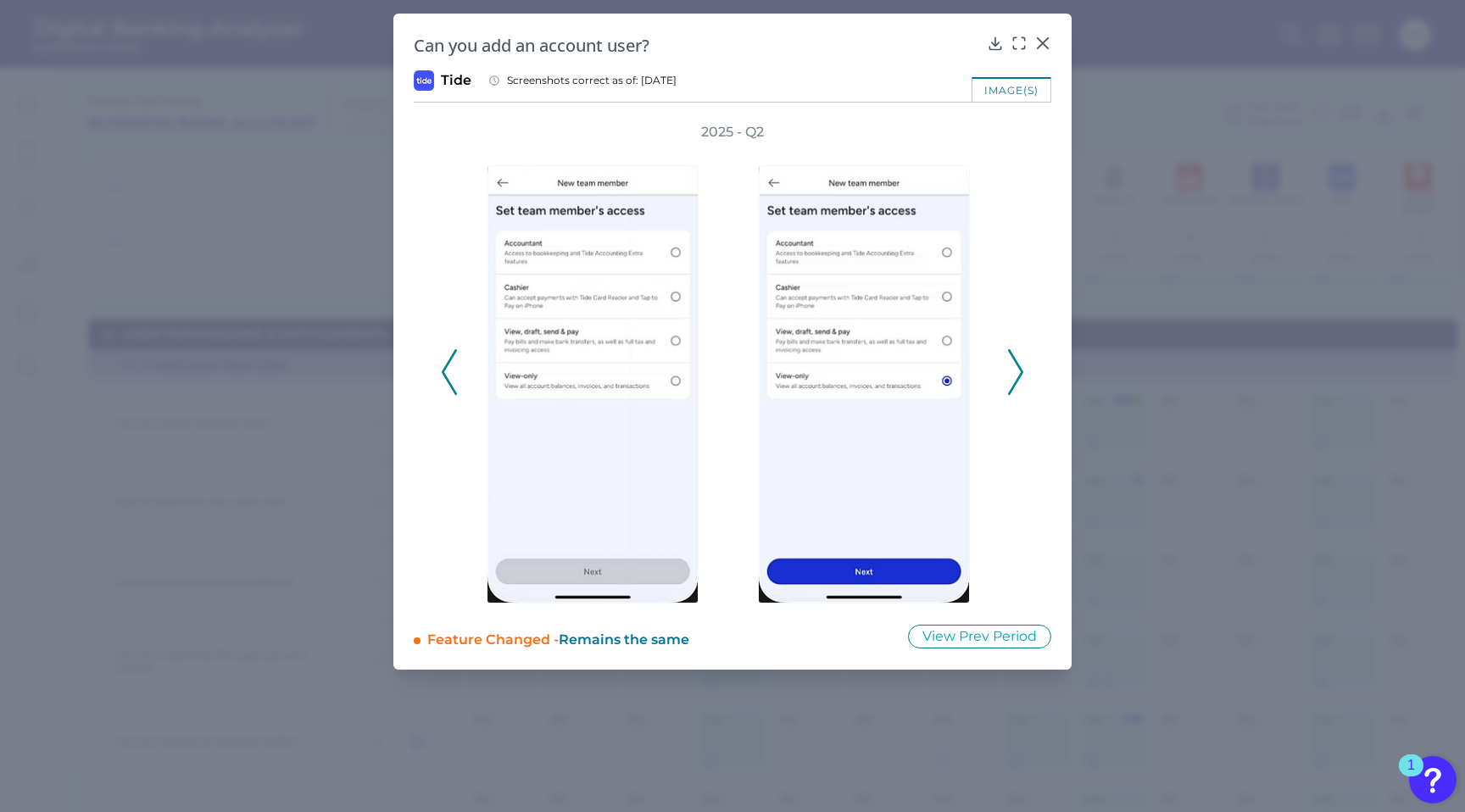
click at [1018, 381] on icon at bounding box center [1016, 372] width 16 height 46
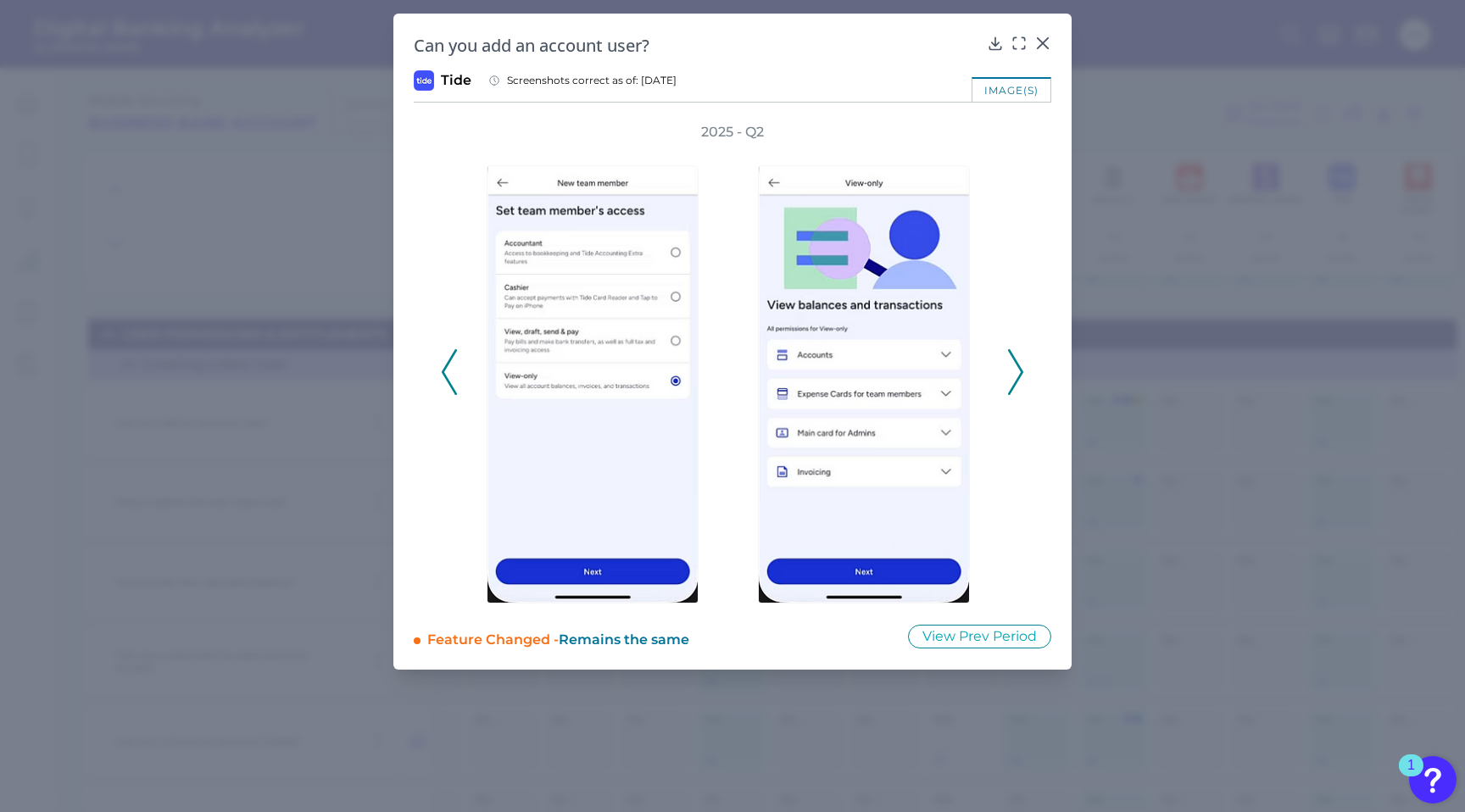
click at [1018, 381] on icon at bounding box center [1016, 372] width 16 height 46
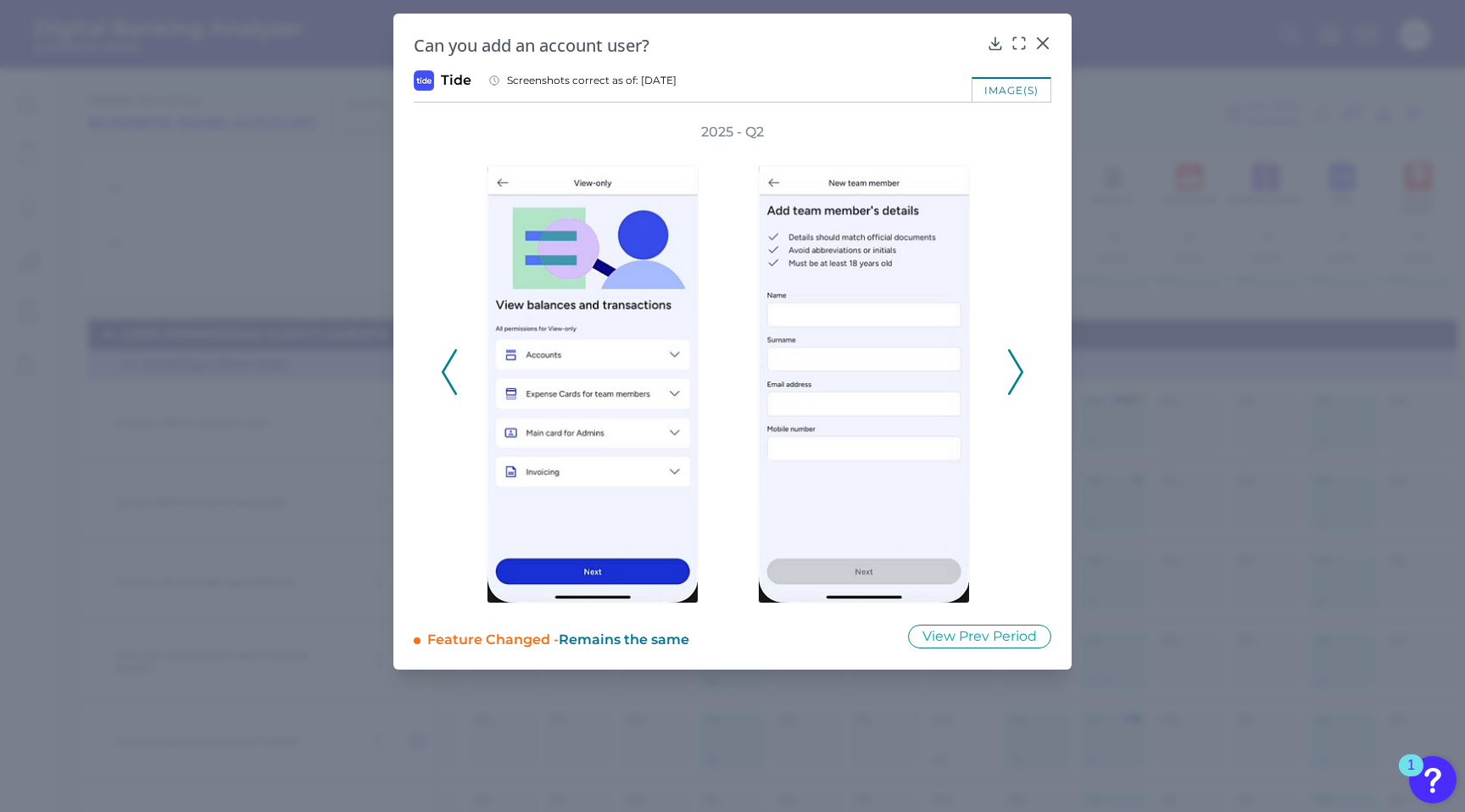
click at [1018, 381] on icon at bounding box center [1016, 372] width 16 height 46
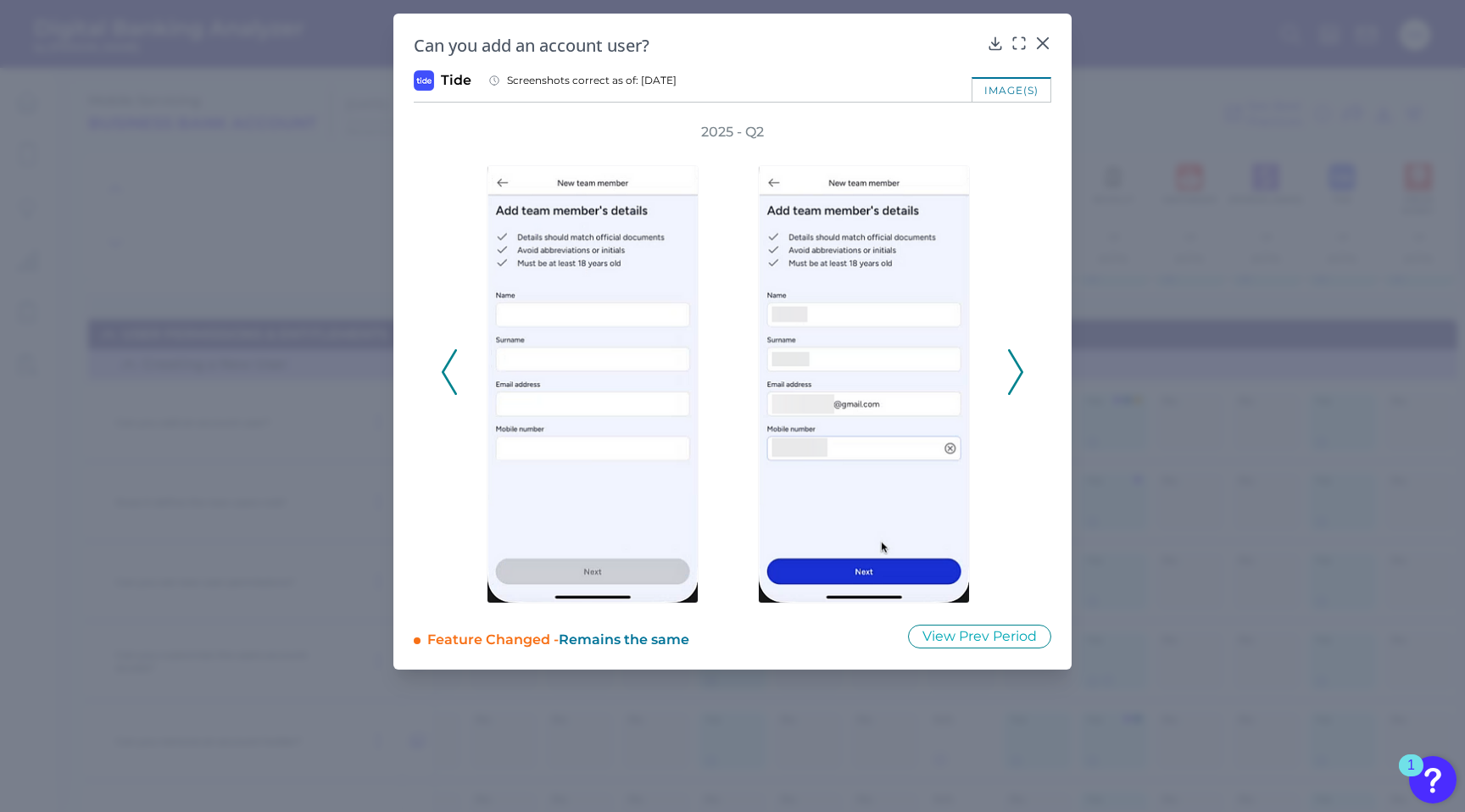
click at [1018, 381] on icon at bounding box center [1016, 372] width 16 height 46
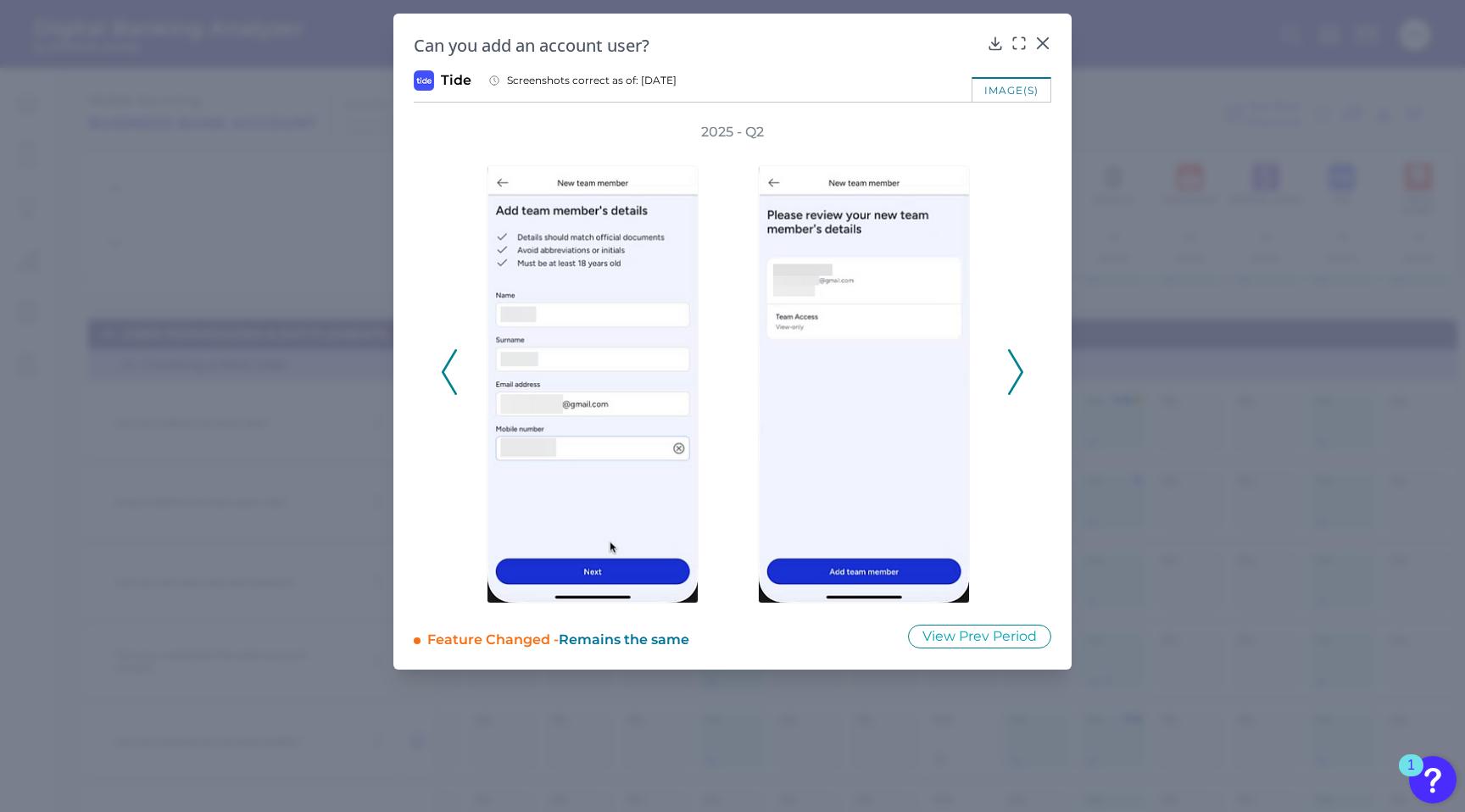
click at [1018, 381] on icon at bounding box center [1016, 372] width 16 height 46
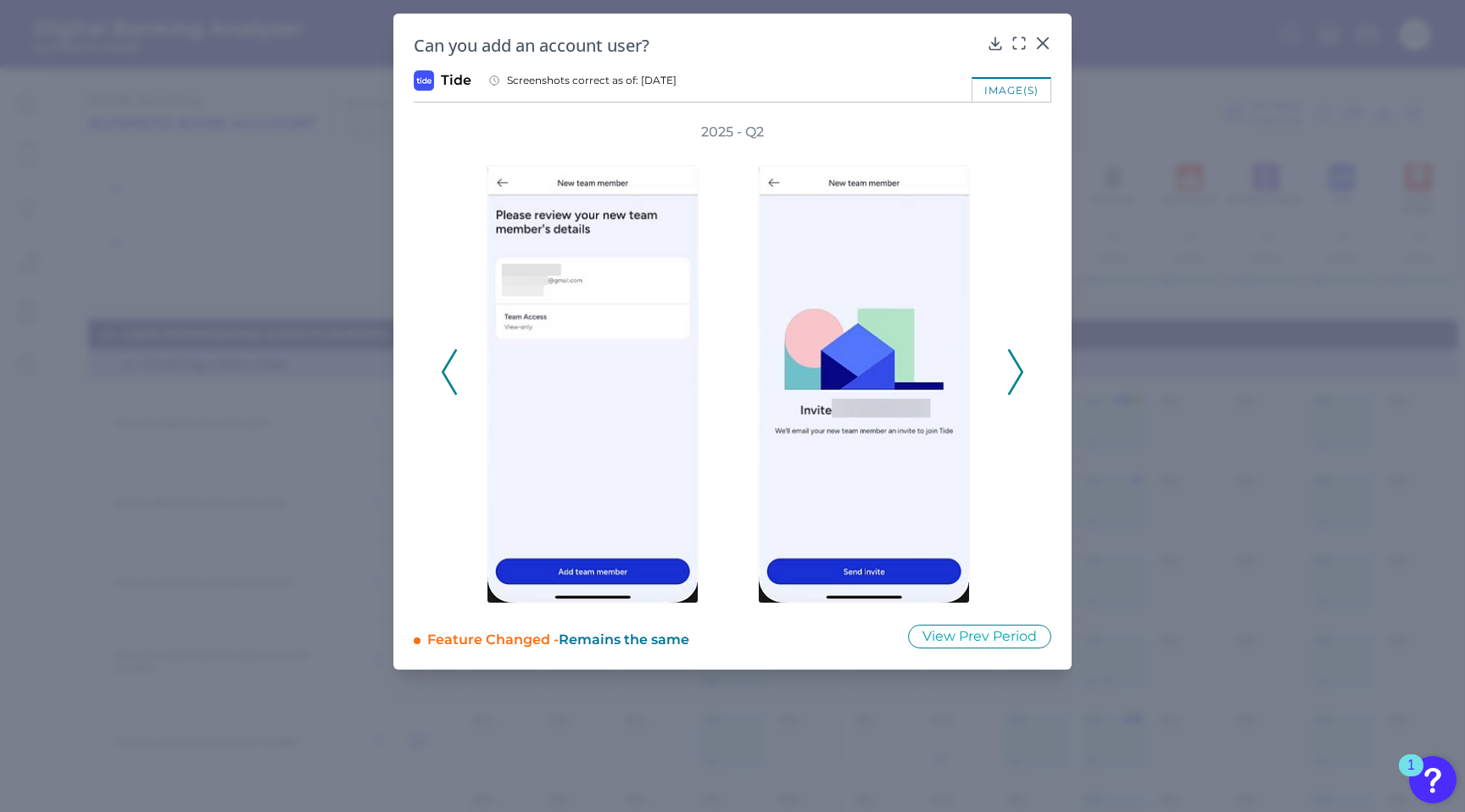
click at [1018, 381] on icon at bounding box center [1016, 372] width 16 height 46
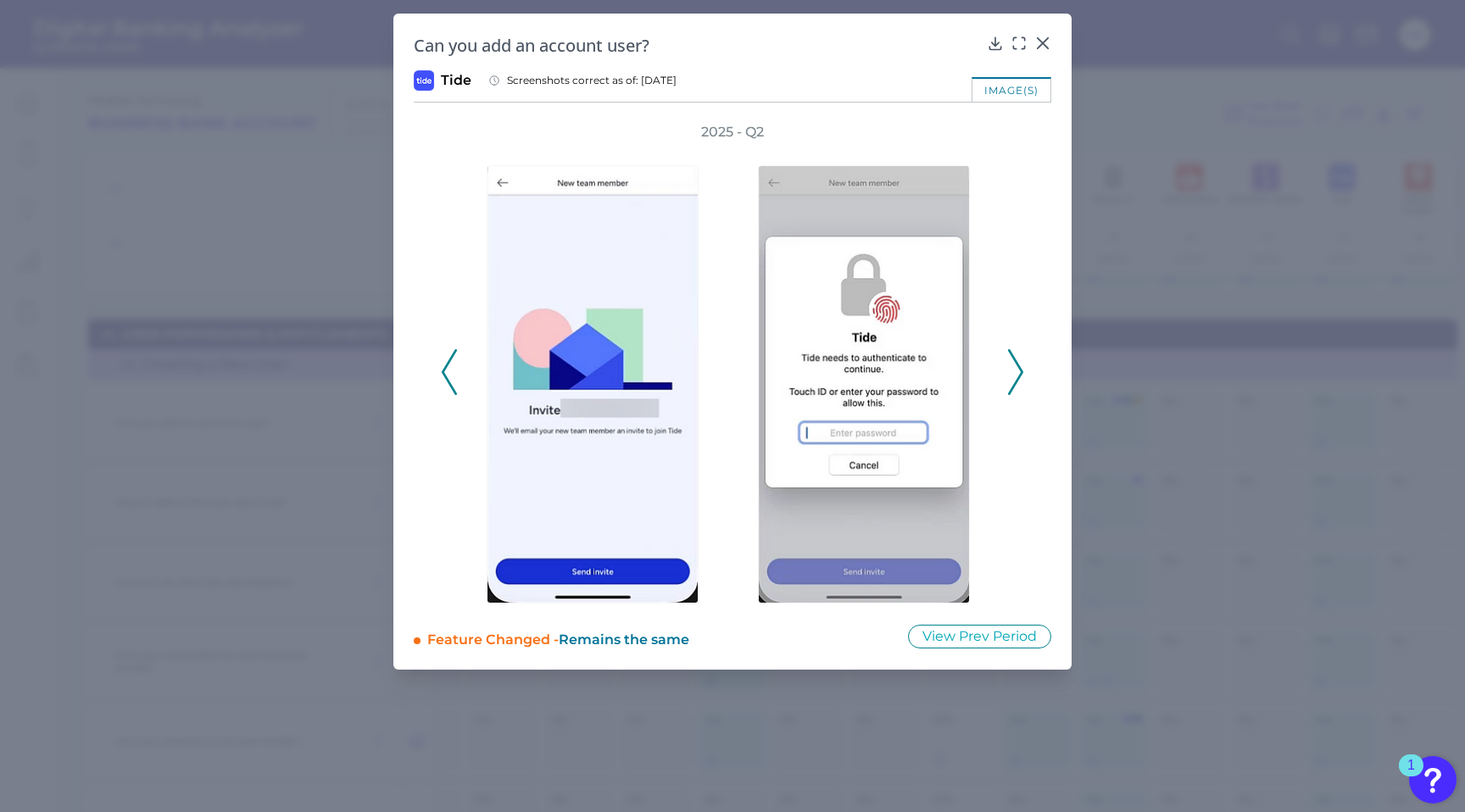
click at [1018, 381] on icon at bounding box center [1016, 372] width 16 height 46
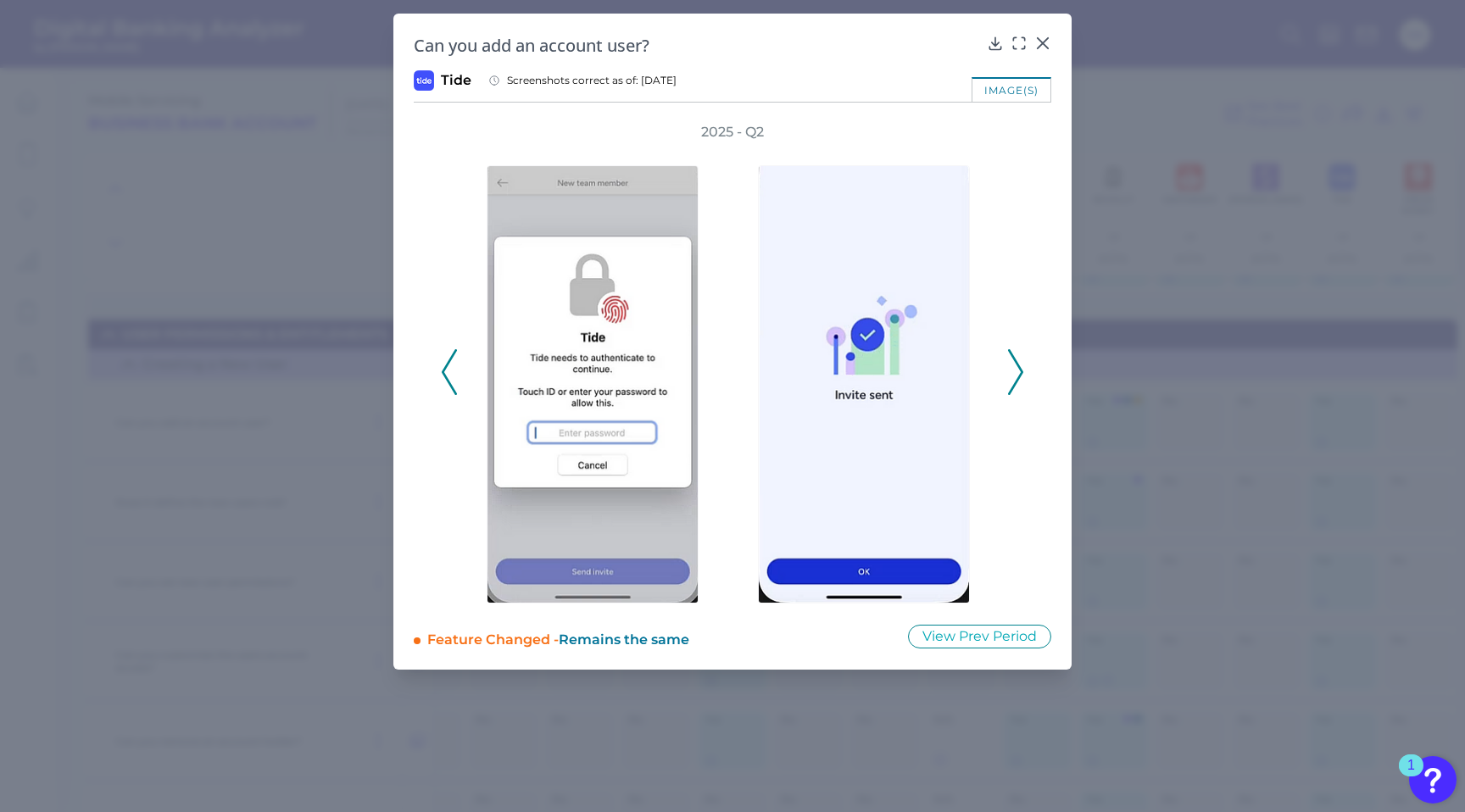
click at [1018, 381] on icon at bounding box center [1016, 372] width 16 height 46
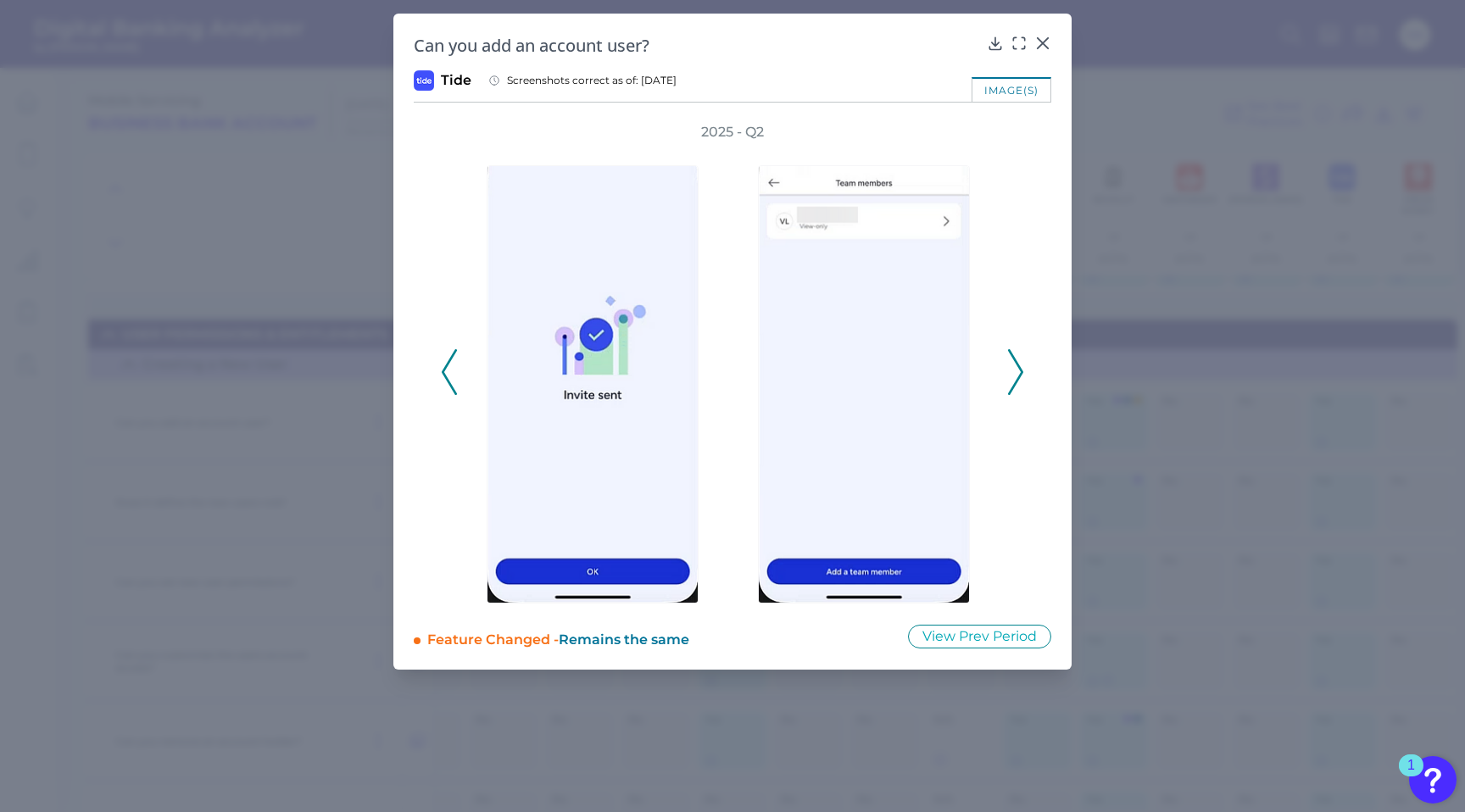
click at [1004, 359] on div "2025 - Q2" at bounding box center [732, 363] width 583 height 481
click at [987, 356] on div at bounding box center [868, 372] width 254 height 462
click at [1006, 356] on div "2025 - Q2" at bounding box center [732, 363] width 583 height 481
click at [1016, 357] on icon at bounding box center [1016, 372] width 16 height 46
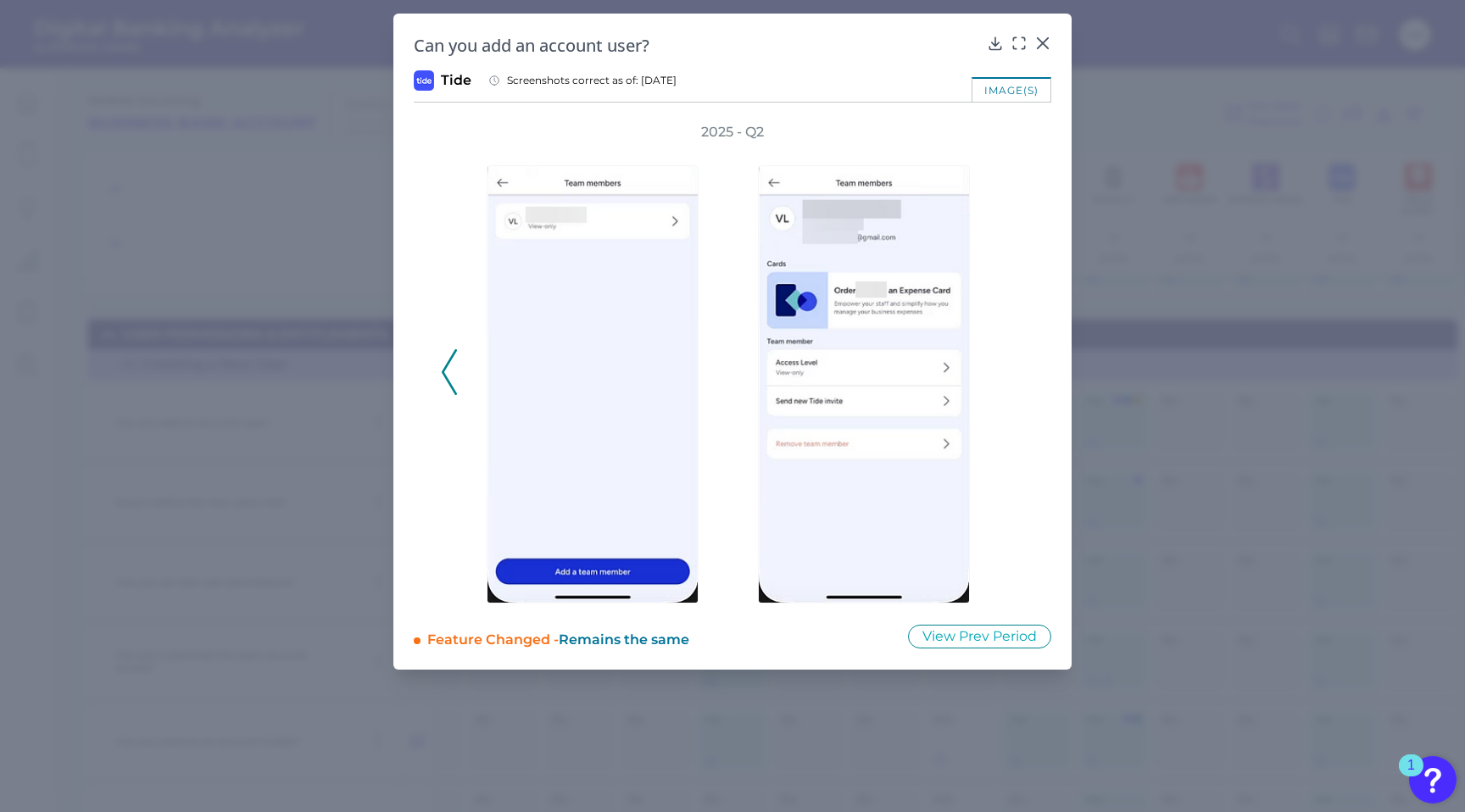
click at [1016, 357] on div "2025 - Q2" at bounding box center [732, 363] width 583 height 481
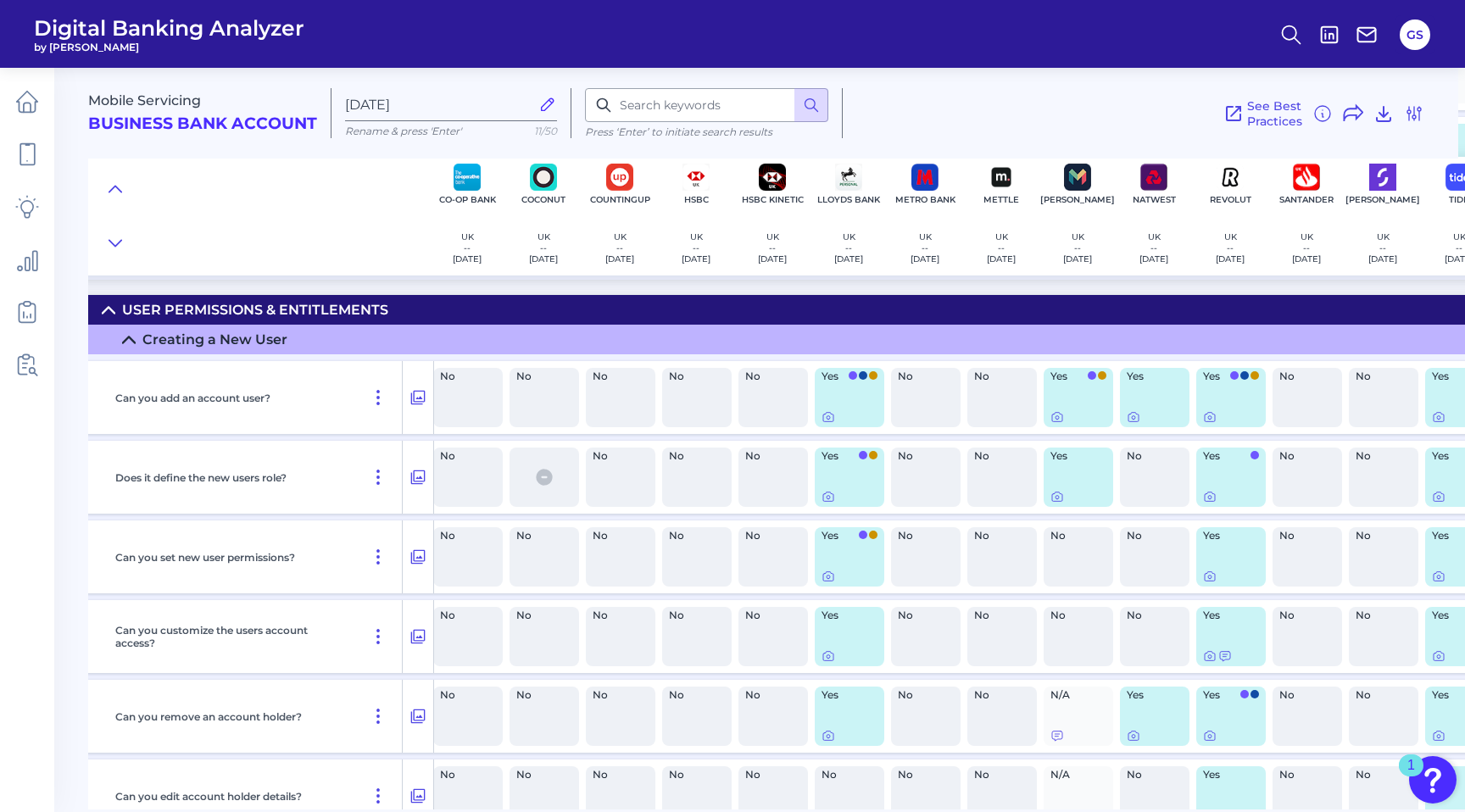
scroll to position [7542, 205]
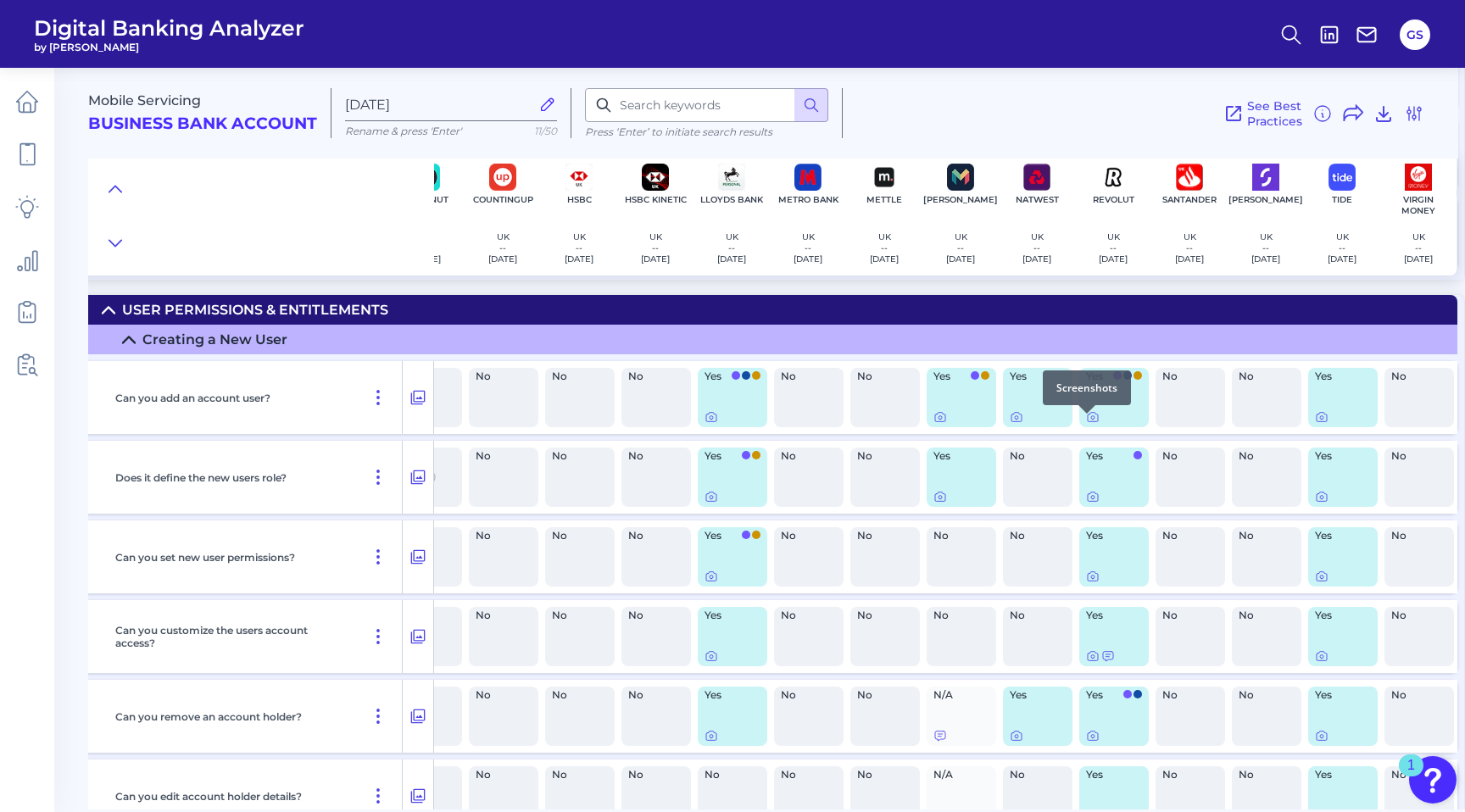
click at [1080, 418] on div at bounding box center [1086, 413] width 17 height 17
click at [1091, 419] on icon at bounding box center [1092, 417] width 3 height 3
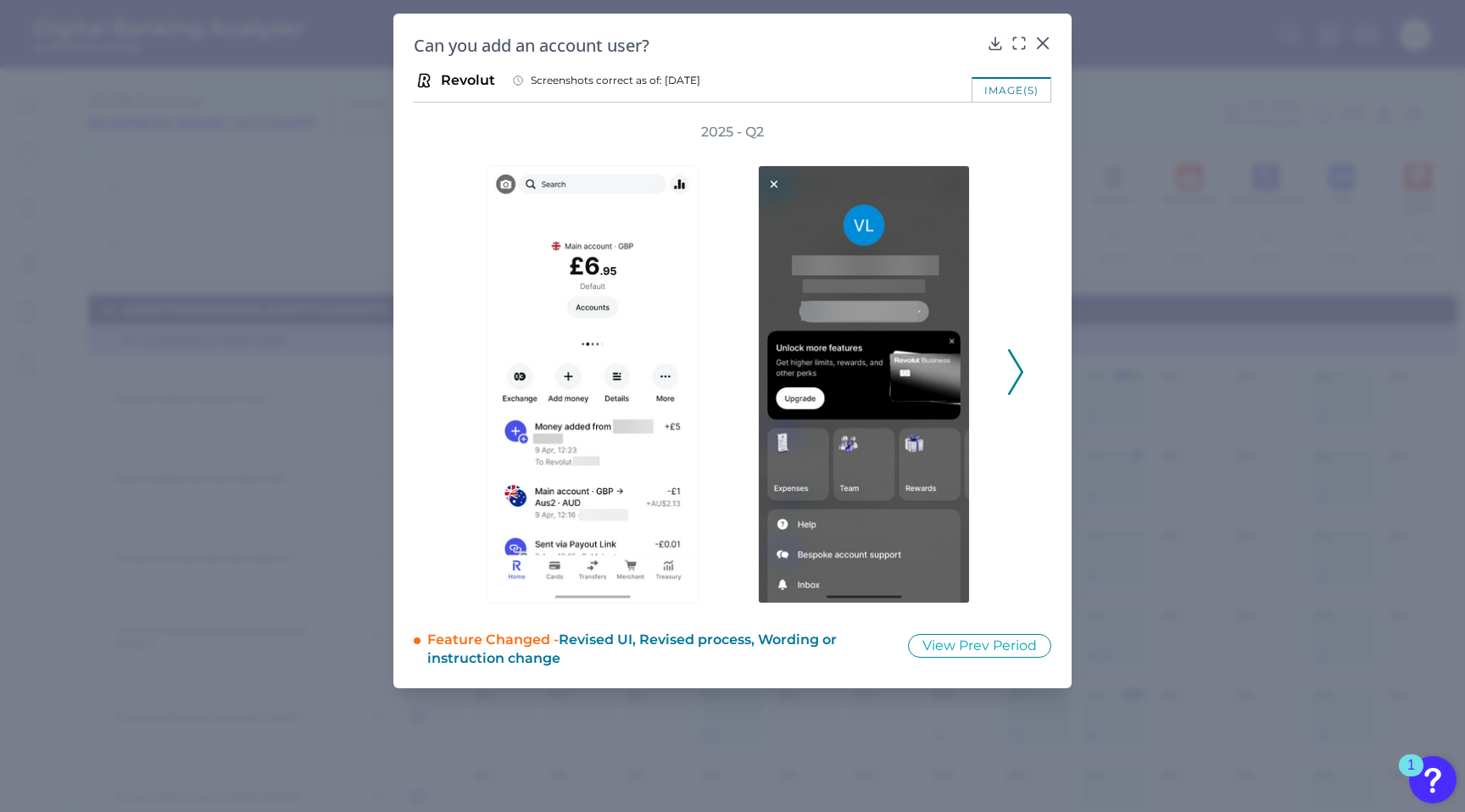
click at [1021, 382] on icon at bounding box center [1016, 372] width 16 height 46
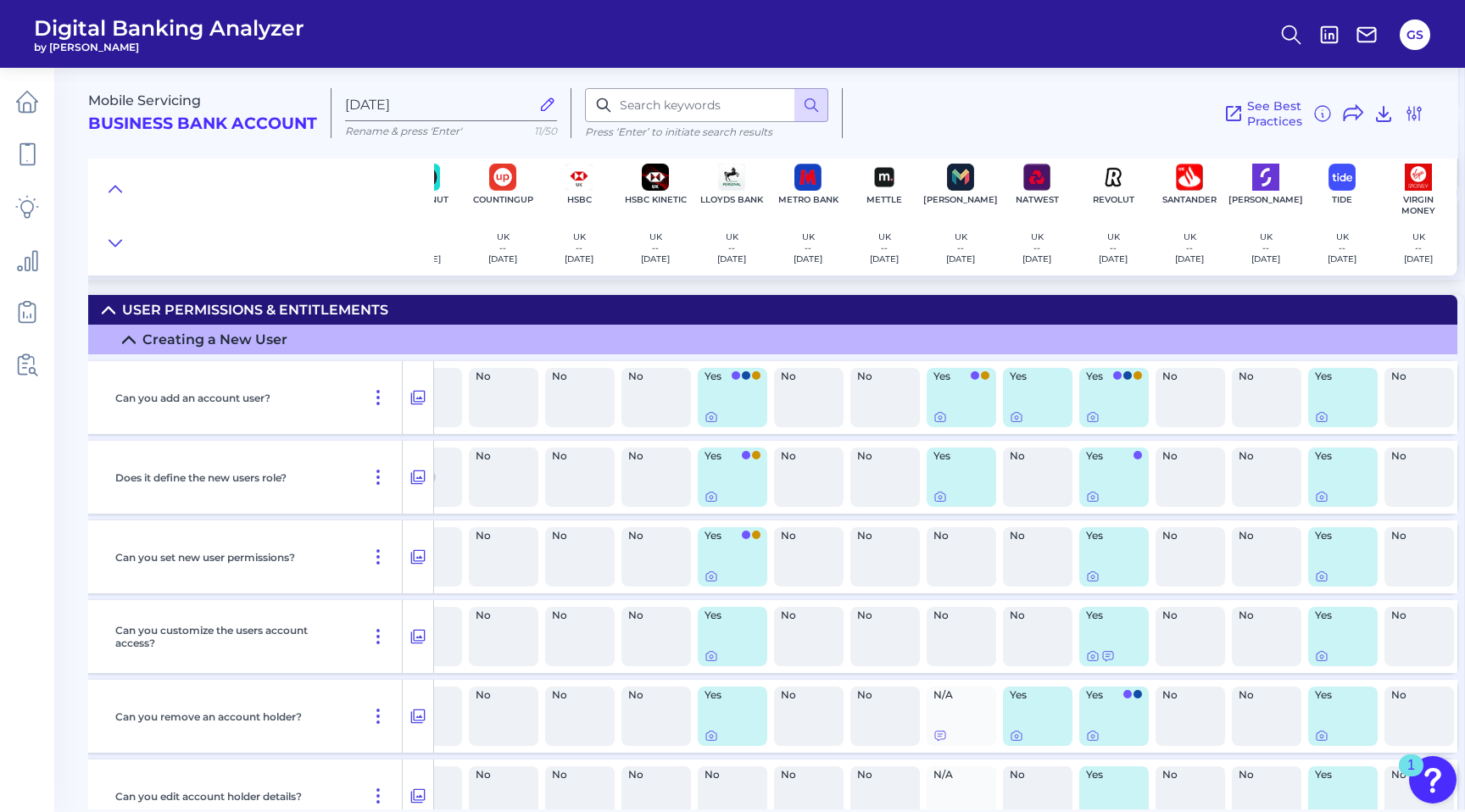
scroll to position [7554, 205]
